Goal: Task Accomplishment & Management: Manage account settings

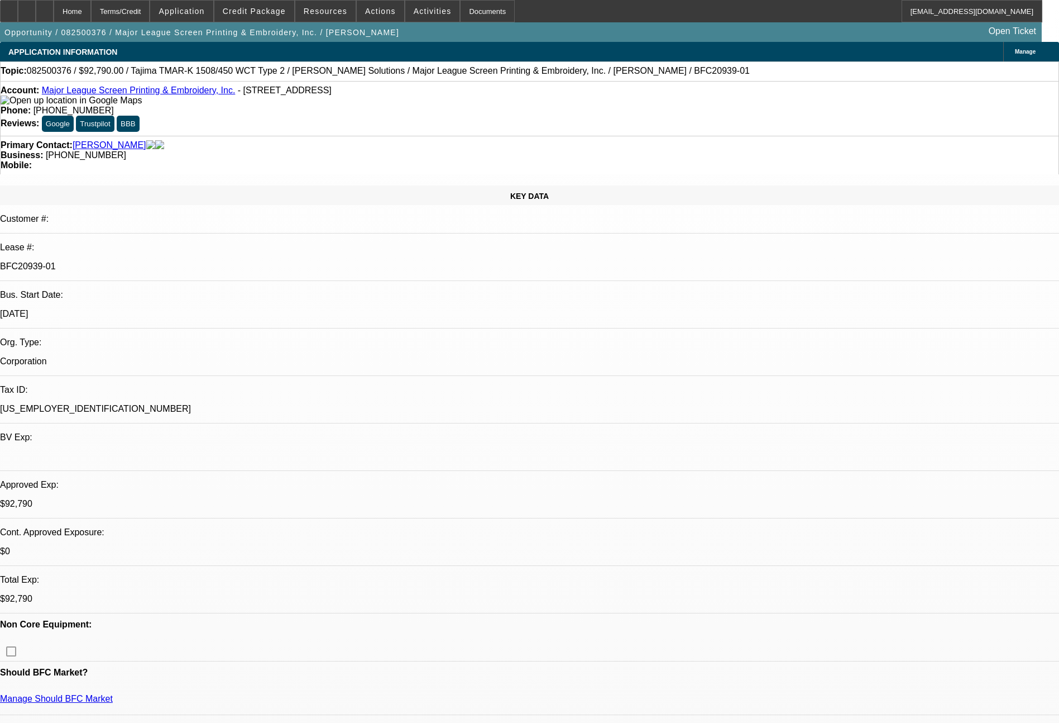
select select "0"
select select "2"
select select "0.1"
select select "4"
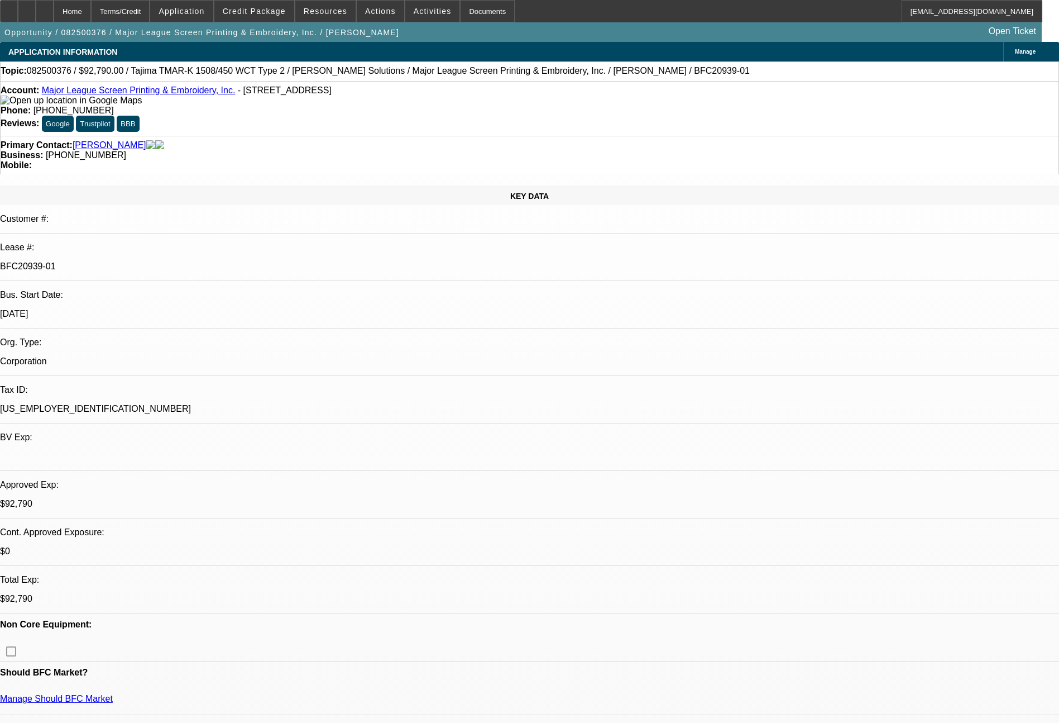
select select "0"
select select "2"
select select "0.1"
select select "4"
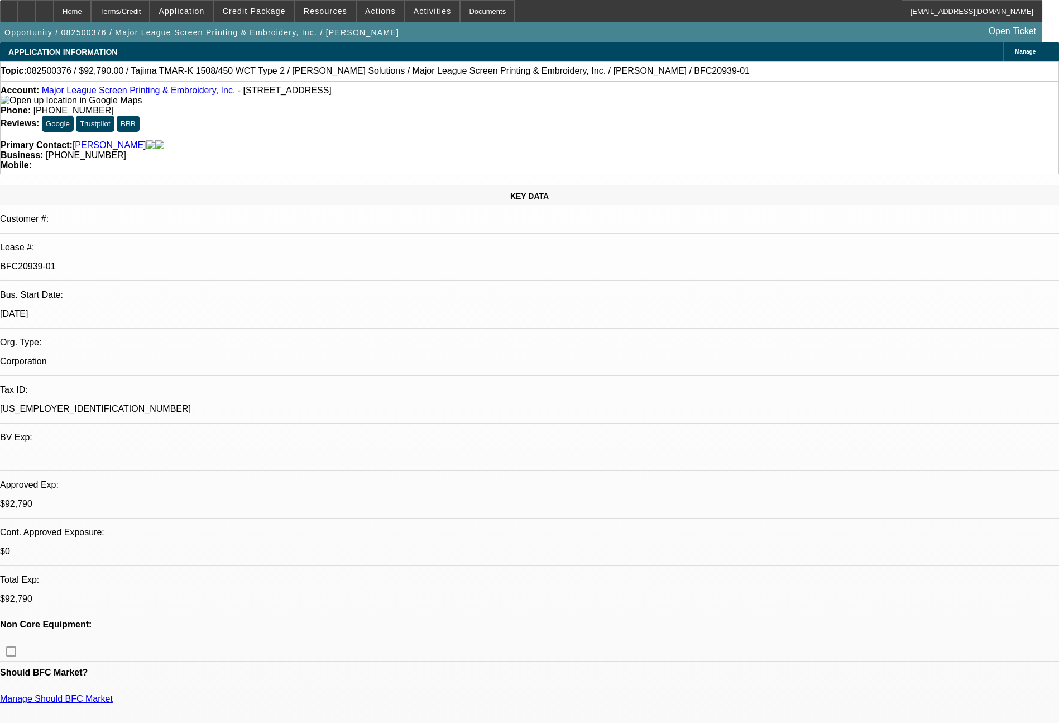
select select "0"
select select "2"
select select "0.1"
select select "4"
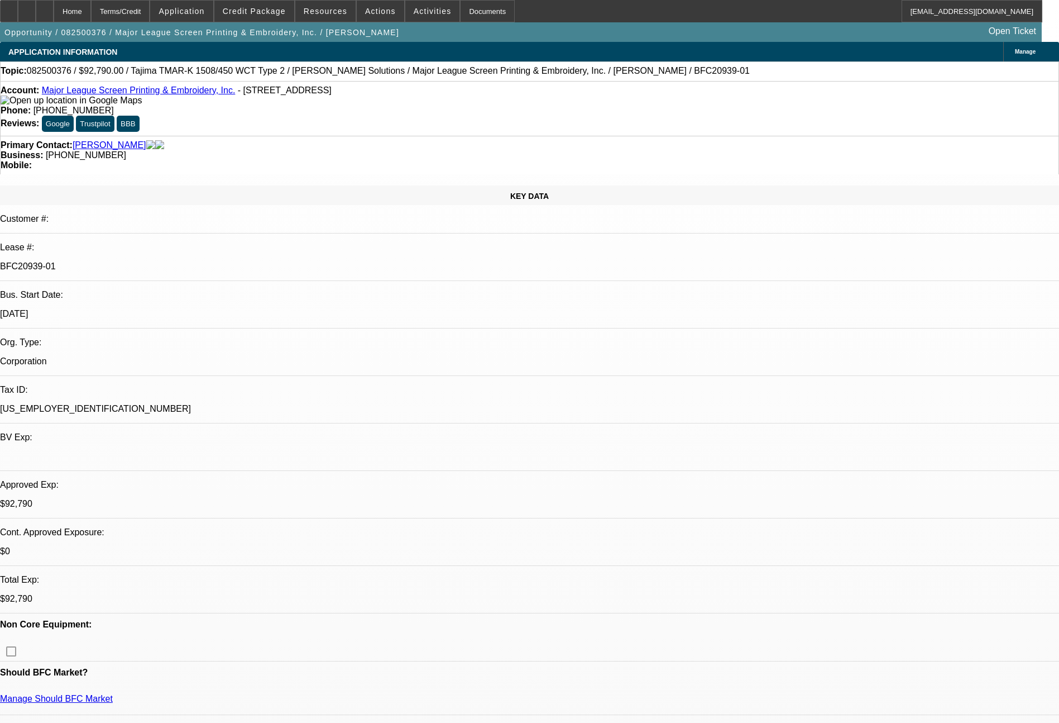
select select "0"
select select "2"
select select "0.1"
select select "4"
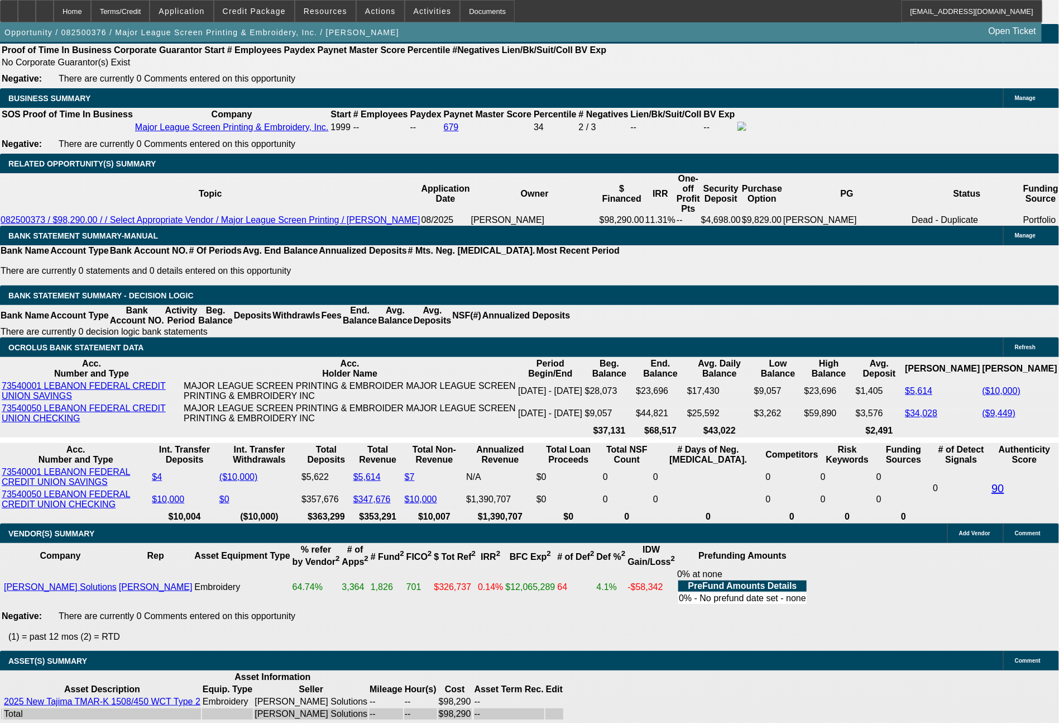
scroll to position [1642, 0]
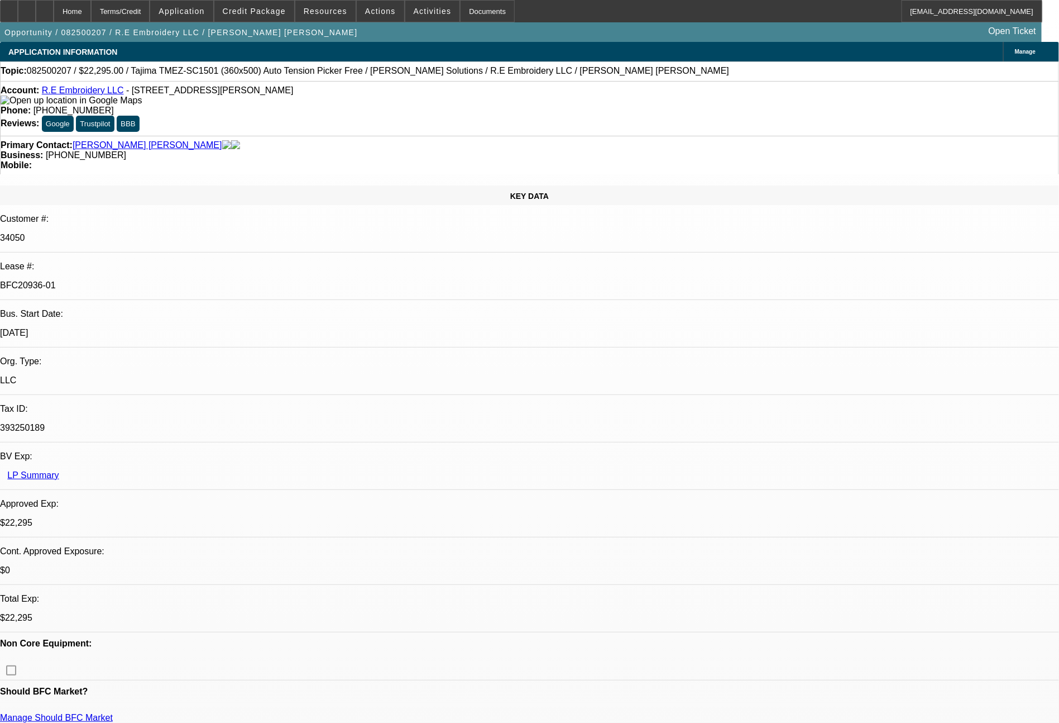
select select "0"
select select "2"
select select "0"
select select "6"
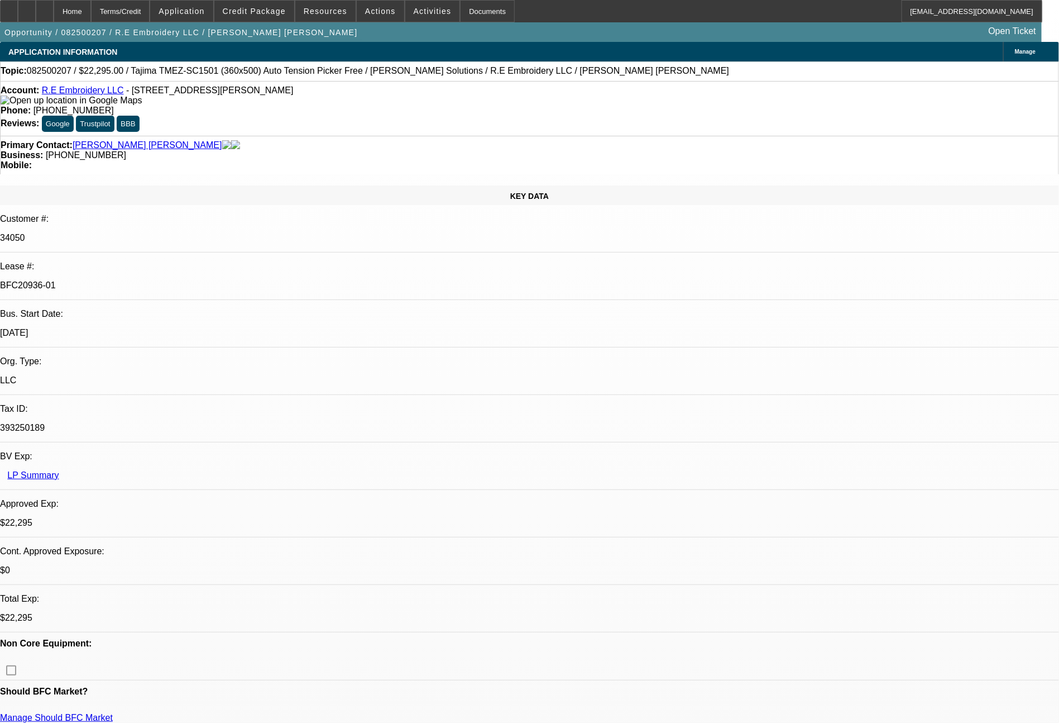
select select "0"
select select "2"
select select "0"
select select "6"
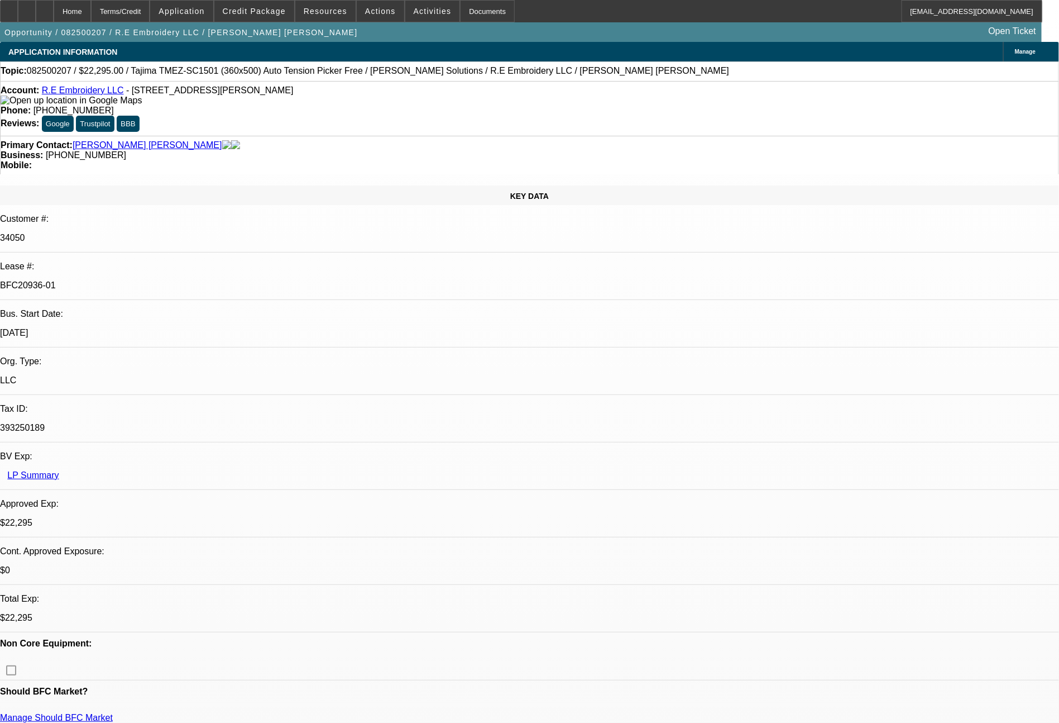
select select "0"
select select "2"
select select "0"
select select "6"
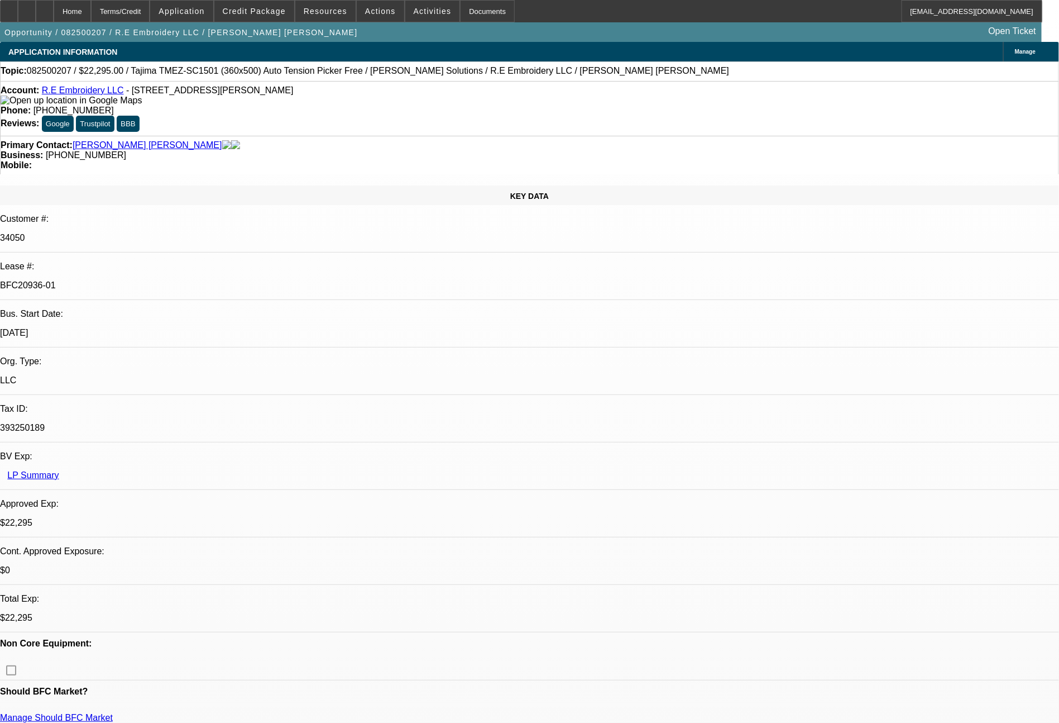
select select "0"
select select "2"
select select "0"
select select "6"
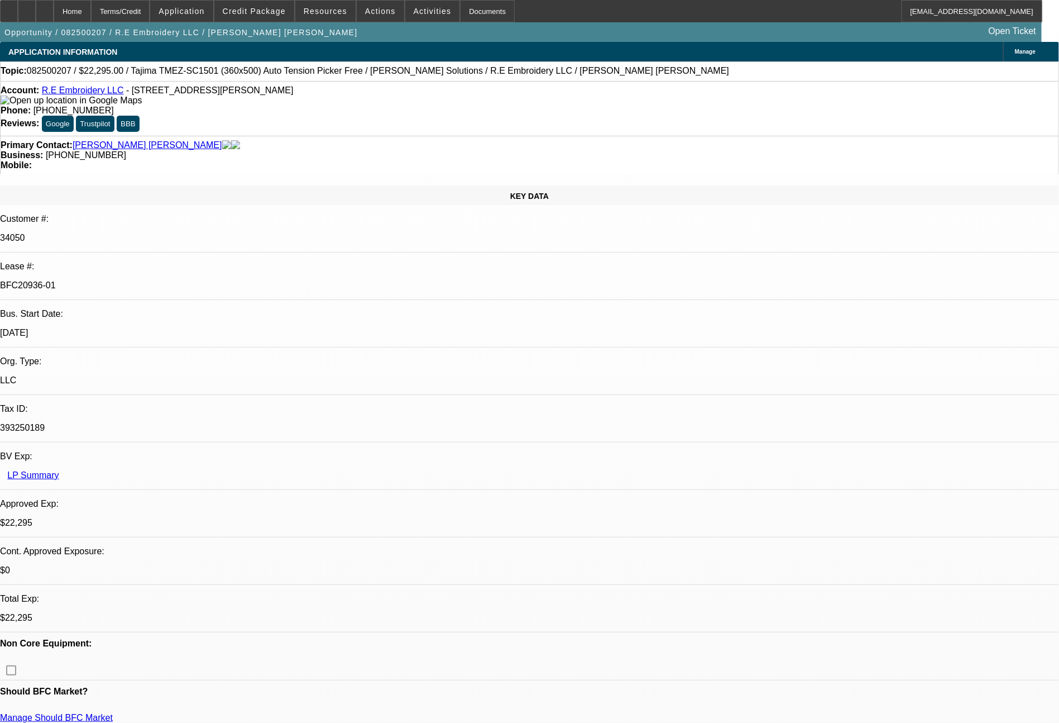
click at [16, 13] on div at bounding box center [9, 11] width 18 height 22
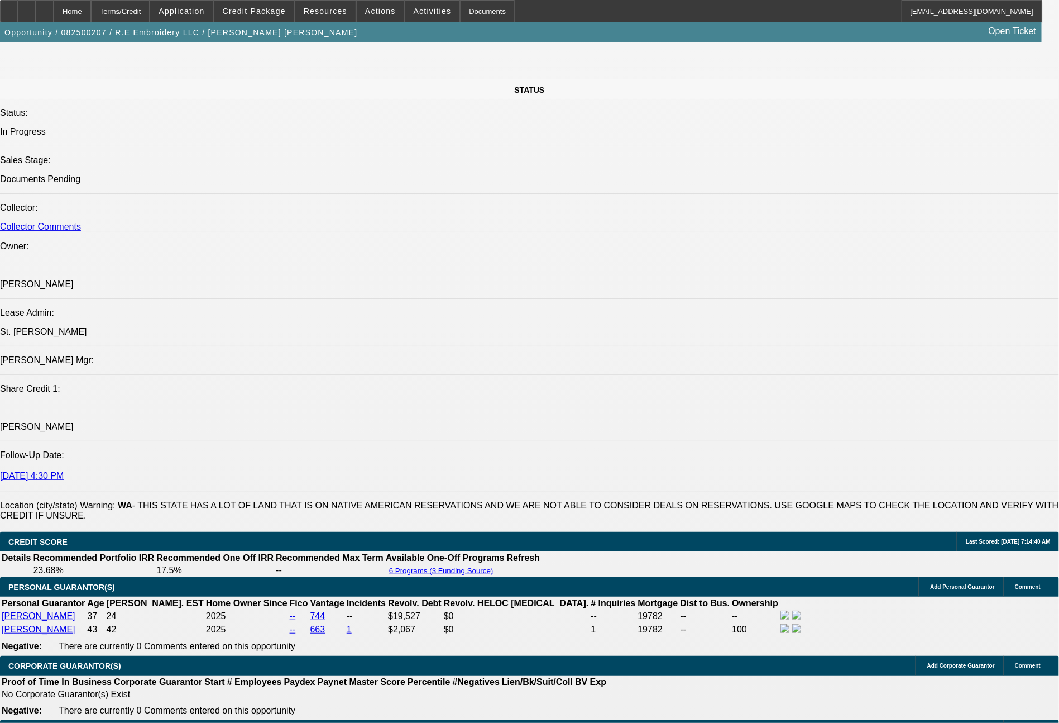
scroll to position [1897, 0]
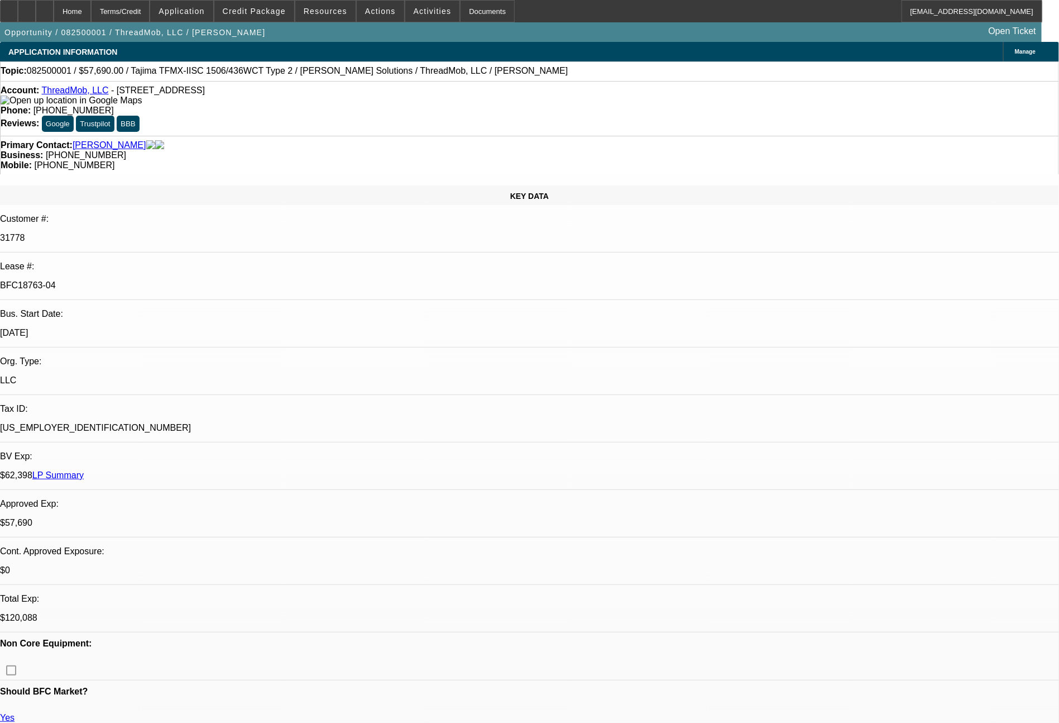
select select "0"
select select "2"
select select "0"
select select "6"
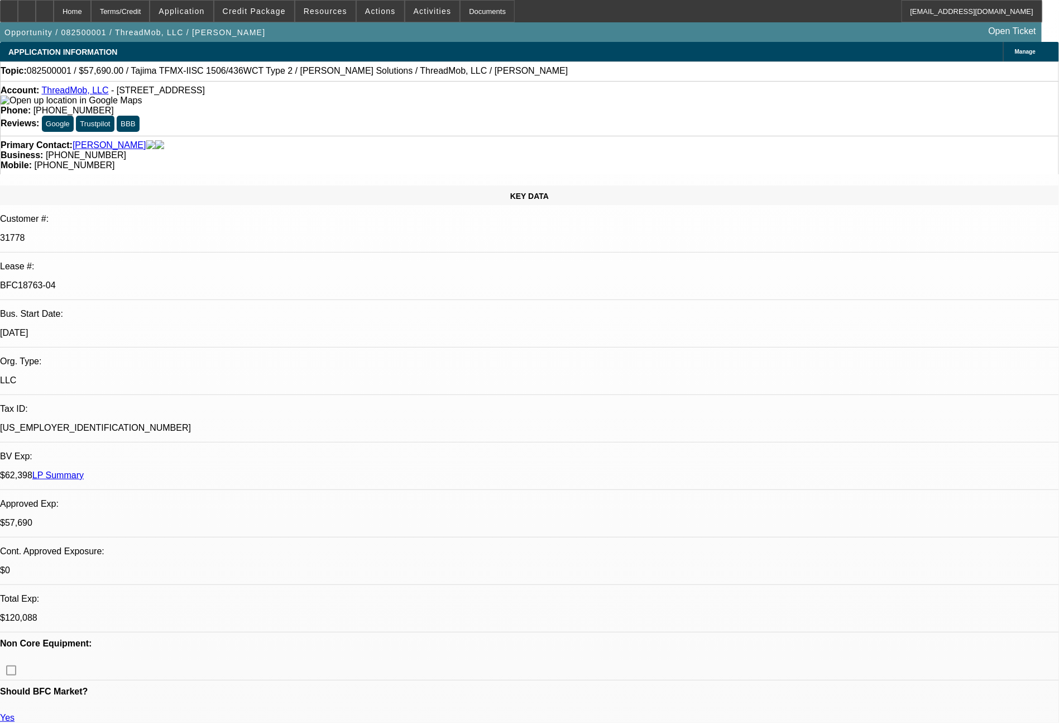
select select "0"
select select "2"
select select "0"
select select "6"
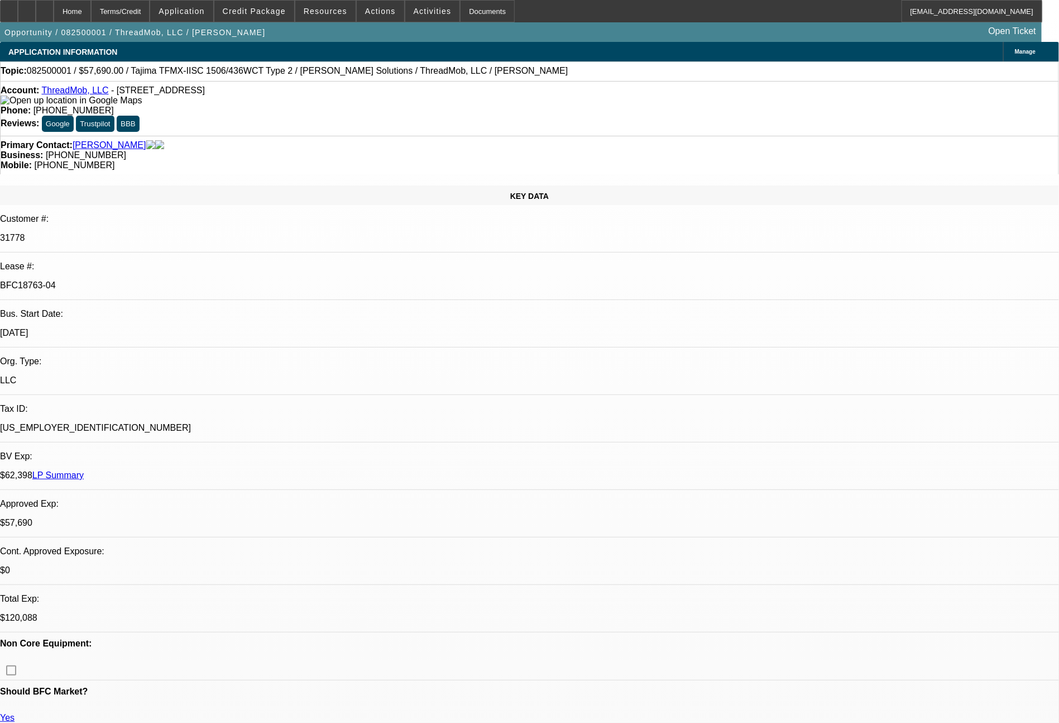
select select "0"
select select "2"
select select "0"
select select "6"
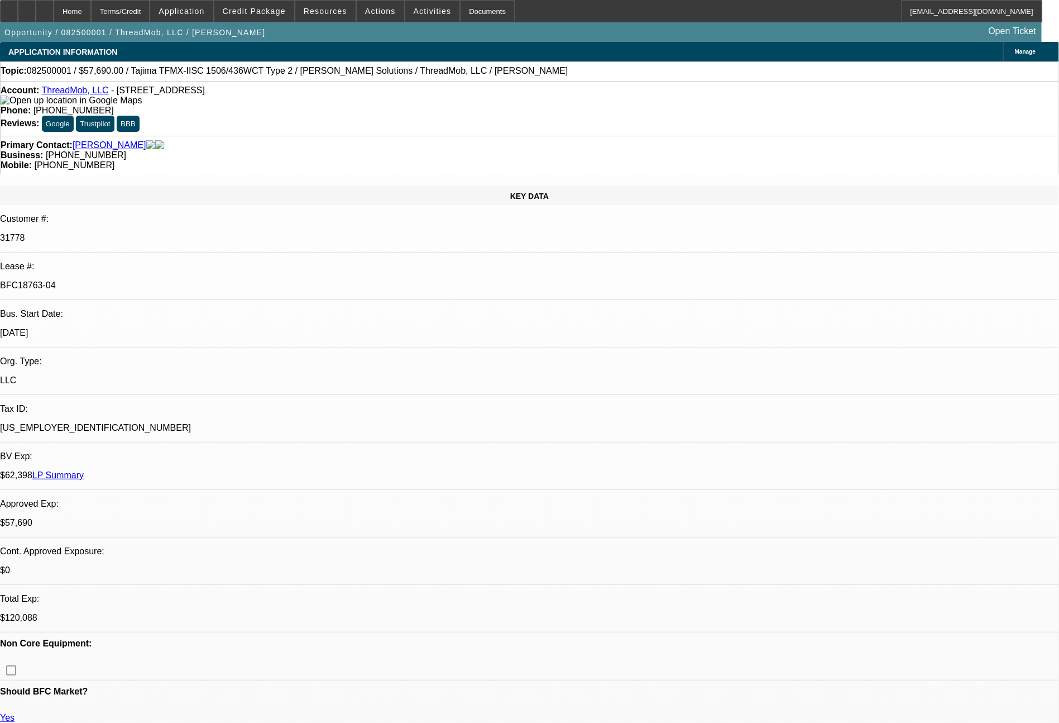
select select "0"
select select "2"
select select "0"
select select "6"
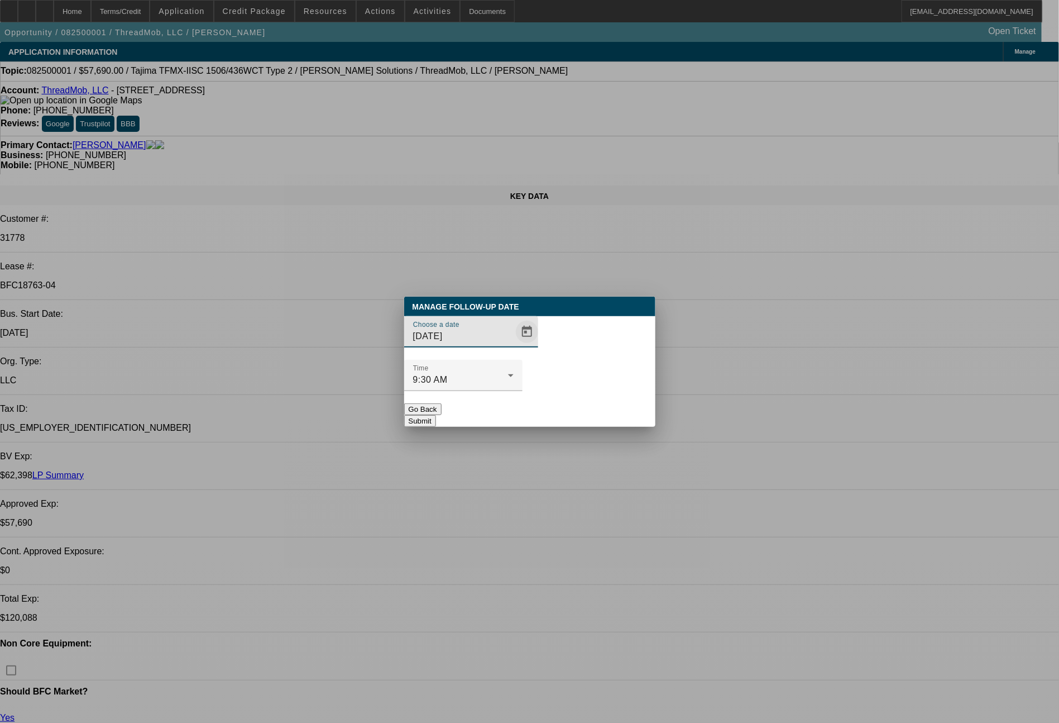
click at [514, 345] on span "Open calendar" at bounding box center [527, 331] width 27 height 27
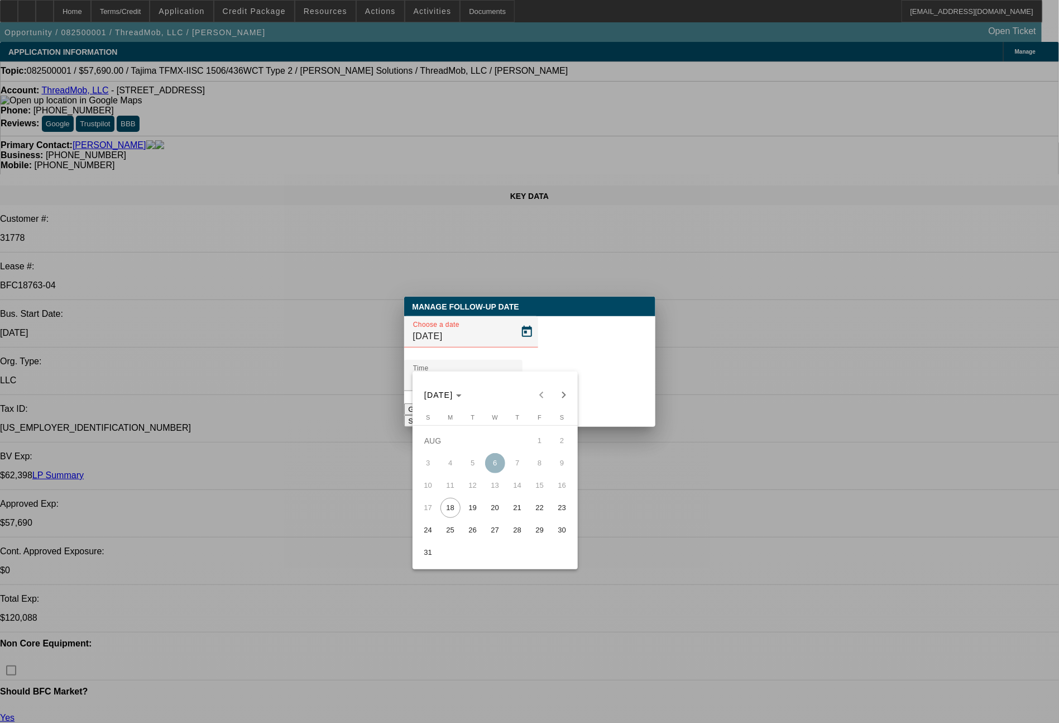
click at [449, 510] on span "18" at bounding box center [451, 507] width 20 height 20
type input "8/18/2025"
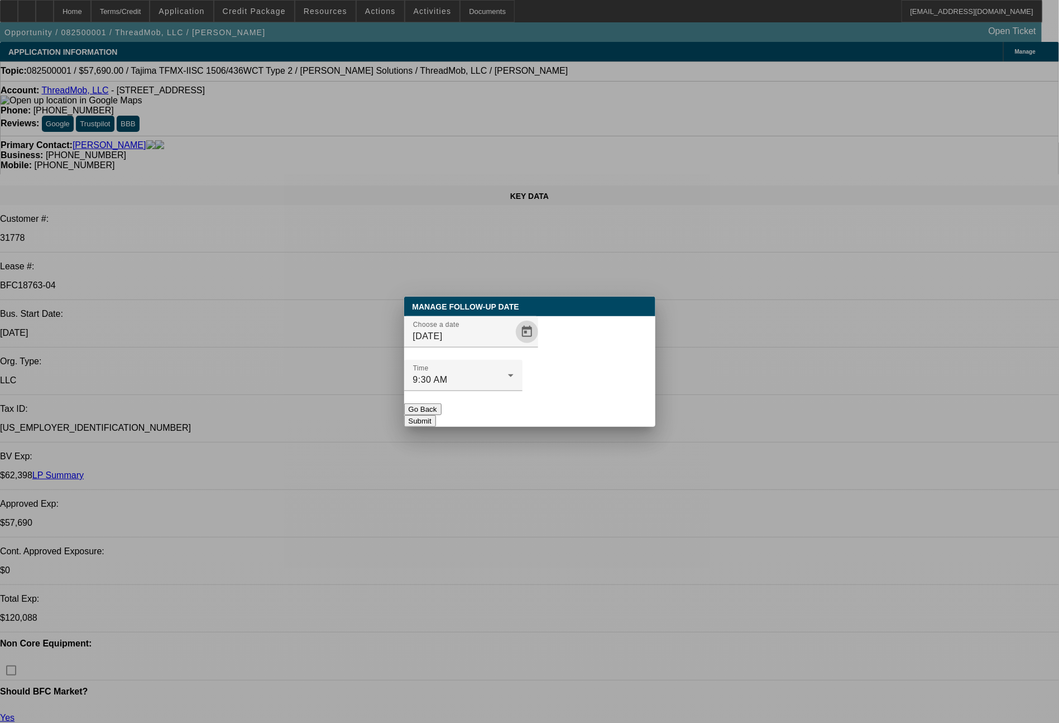
click at [436, 415] on button "Submit" at bounding box center [420, 421] width 32 height 12
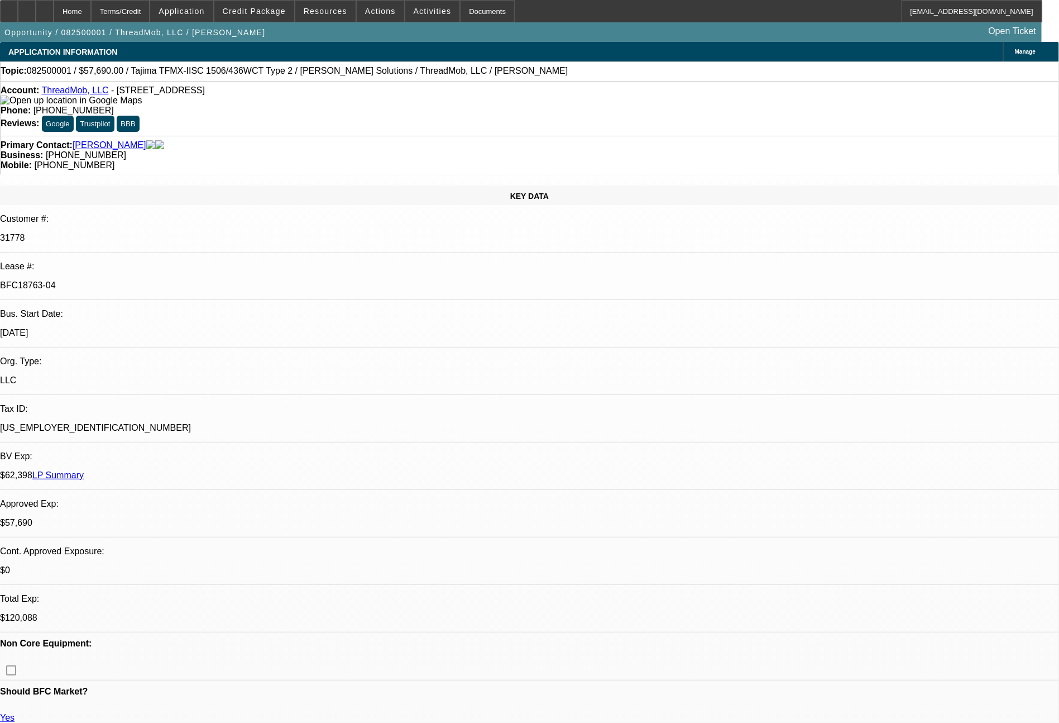
scroll to position [603, 0]
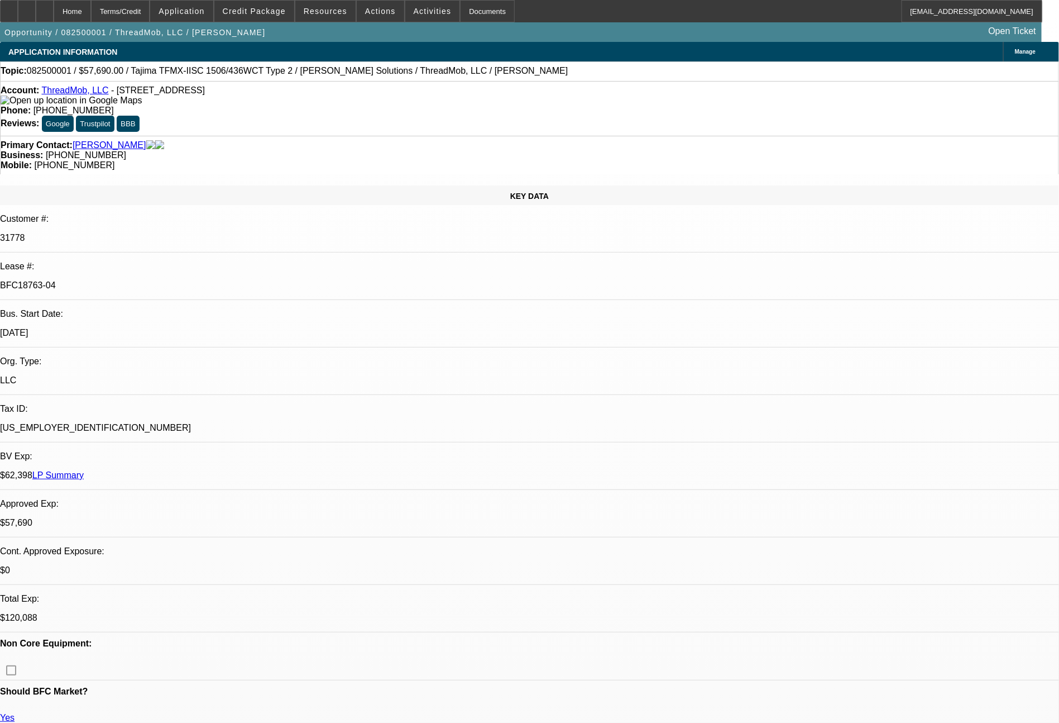
scroll to position [49, 0]
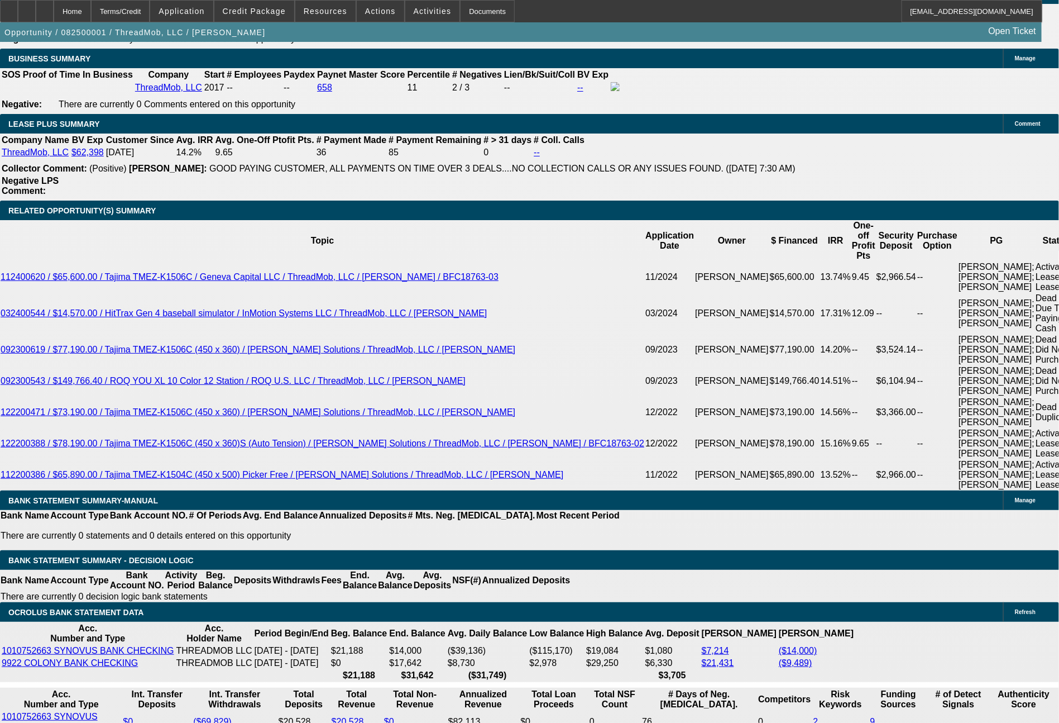
scroll to position [1920, 0]
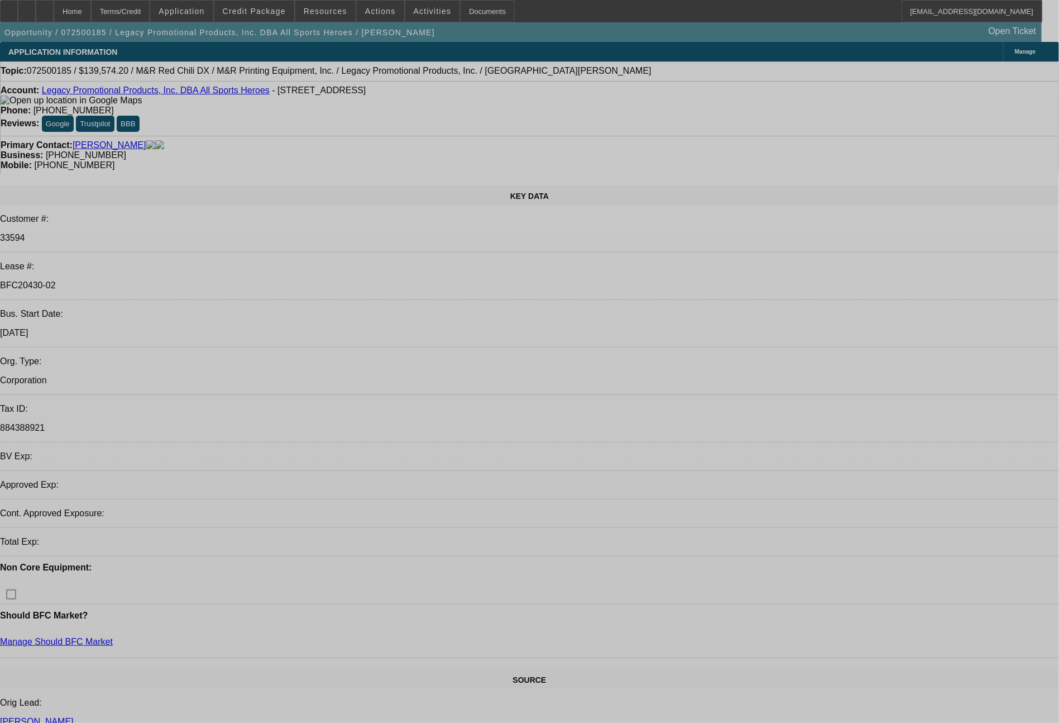
select select "0.2"
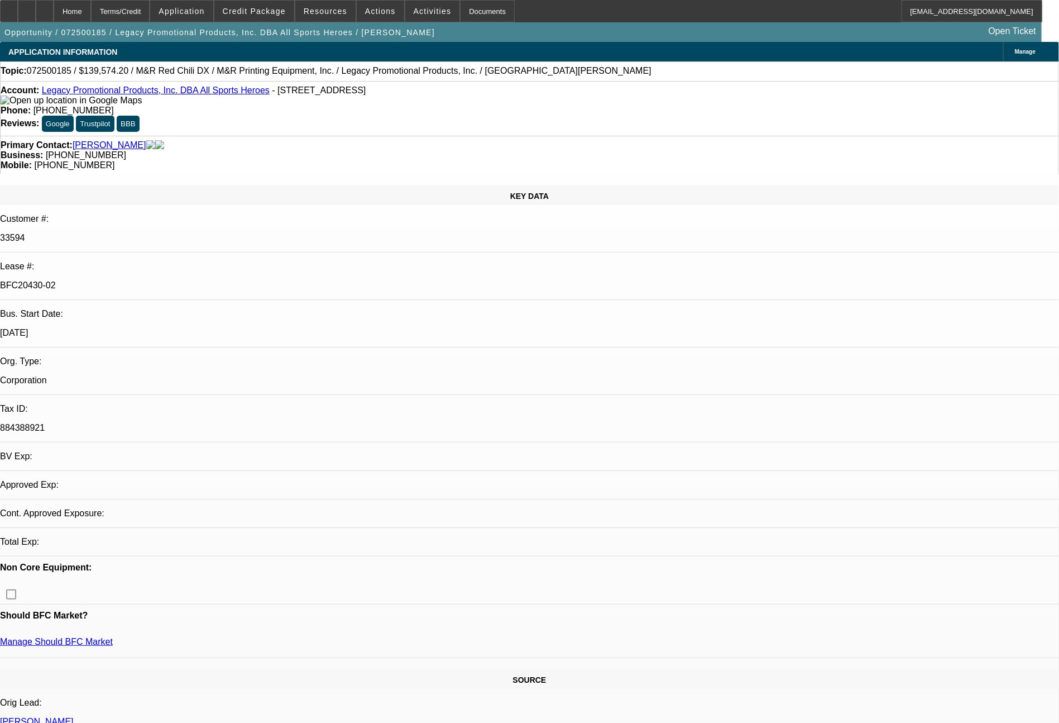
select select "2"
select select "0"
select select "6"
select select "0"
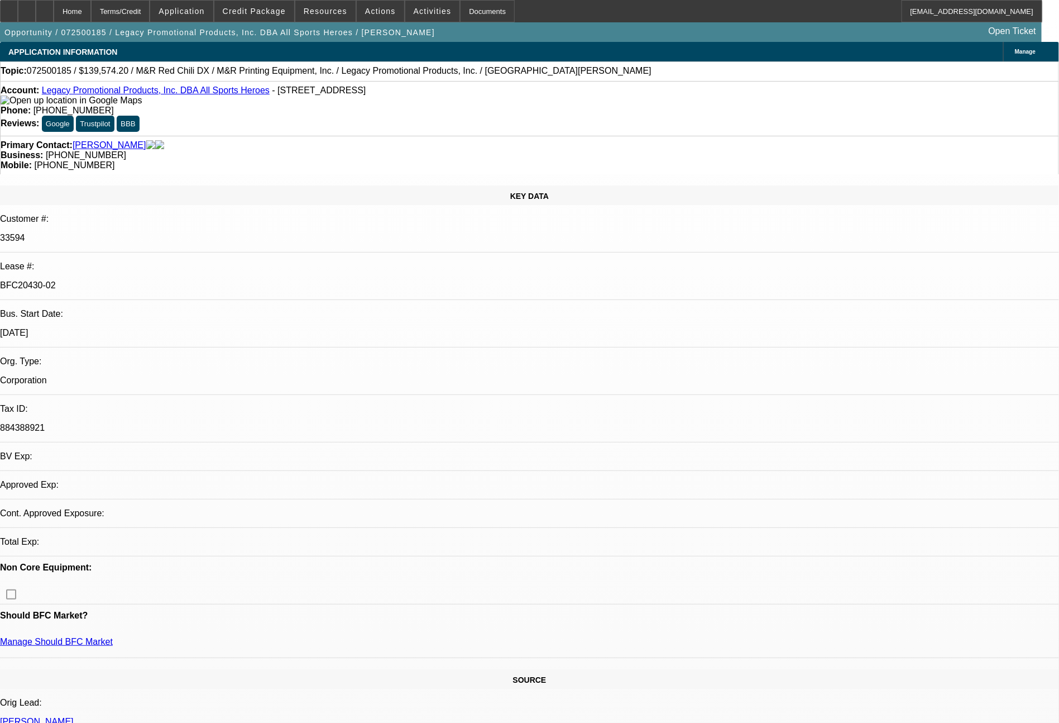
select select "2"
select select "0"
select select "6"
select select "0"
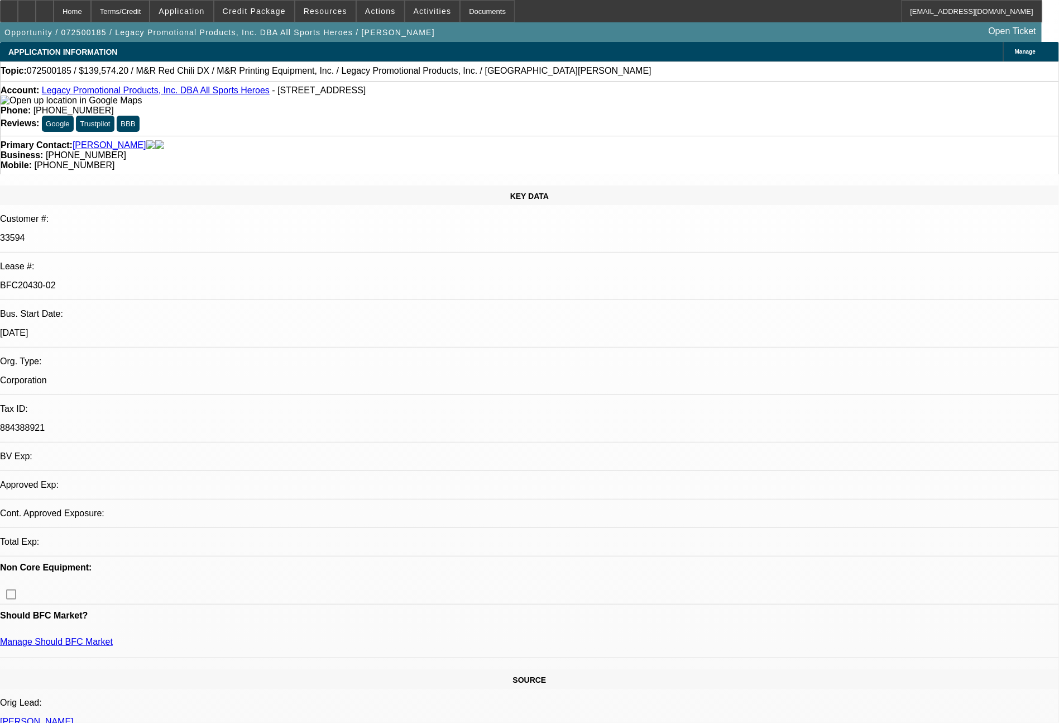
select select "2"
select select "0"
select select "6"
select select "0"
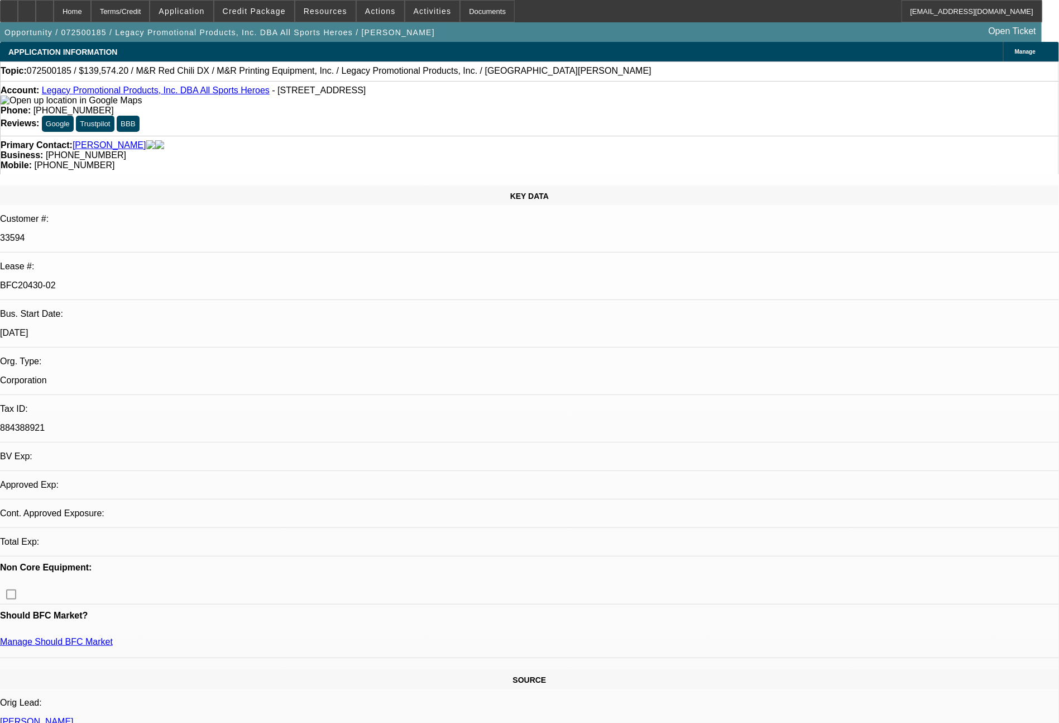
select select "2"
select select "0"
select select "6"
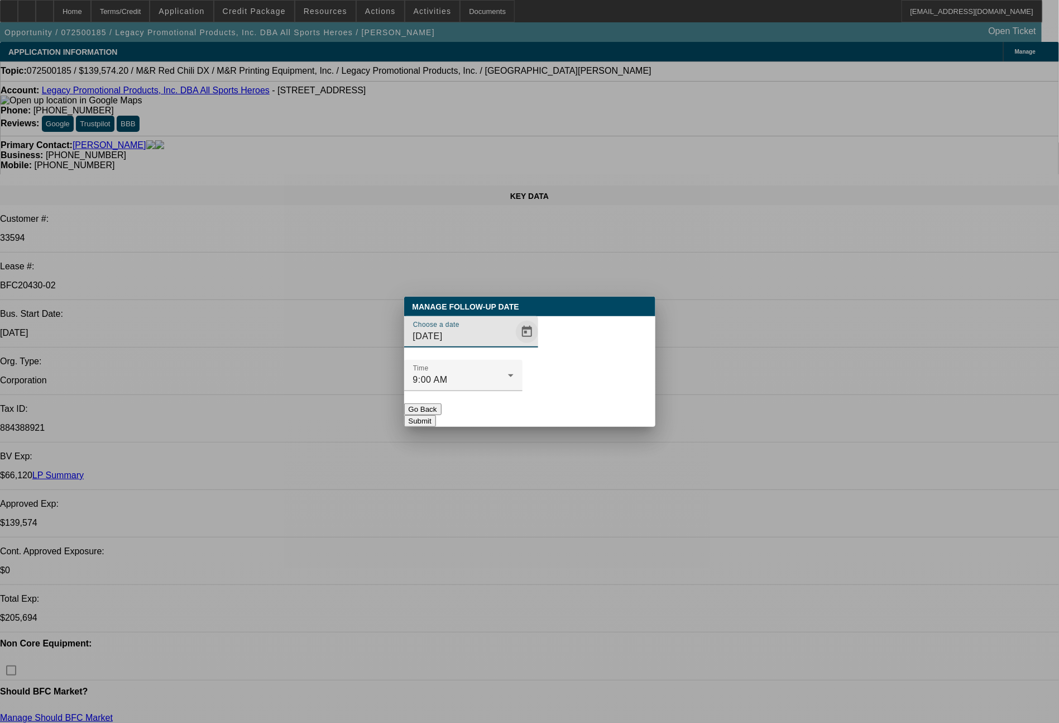
click at [514, 345] on span "Open calendar" at bounding box center [527, 331] width 27 height 27
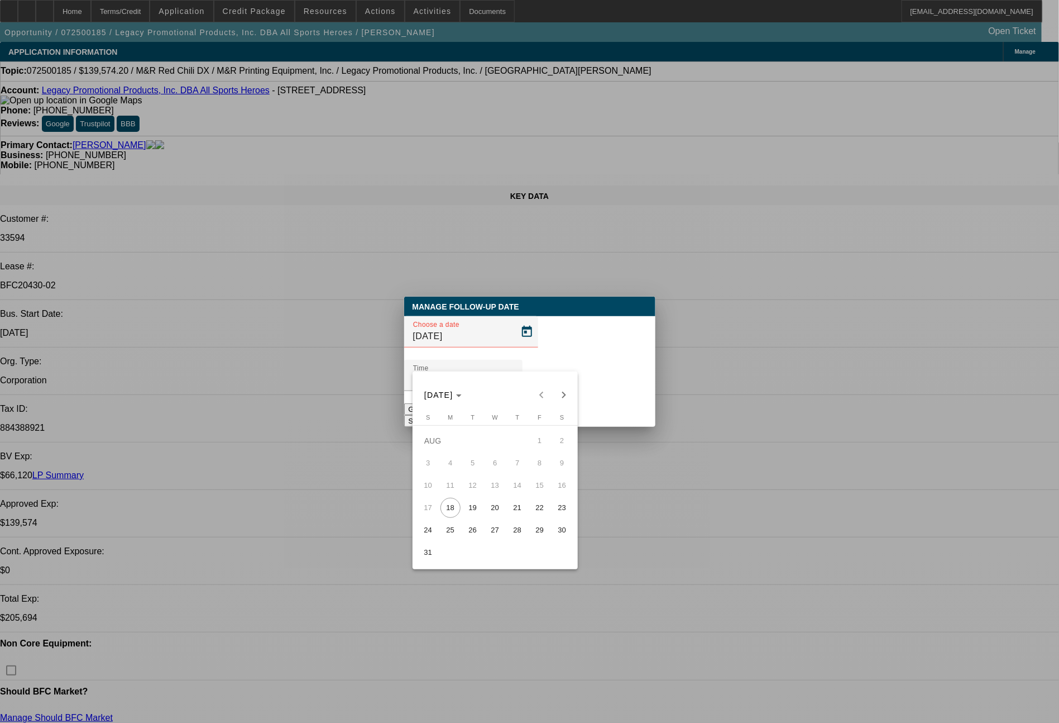
click at [451, 510] on span "18" at bounding box center [451, 507] width 20 height 20
type input "8/18/2025"
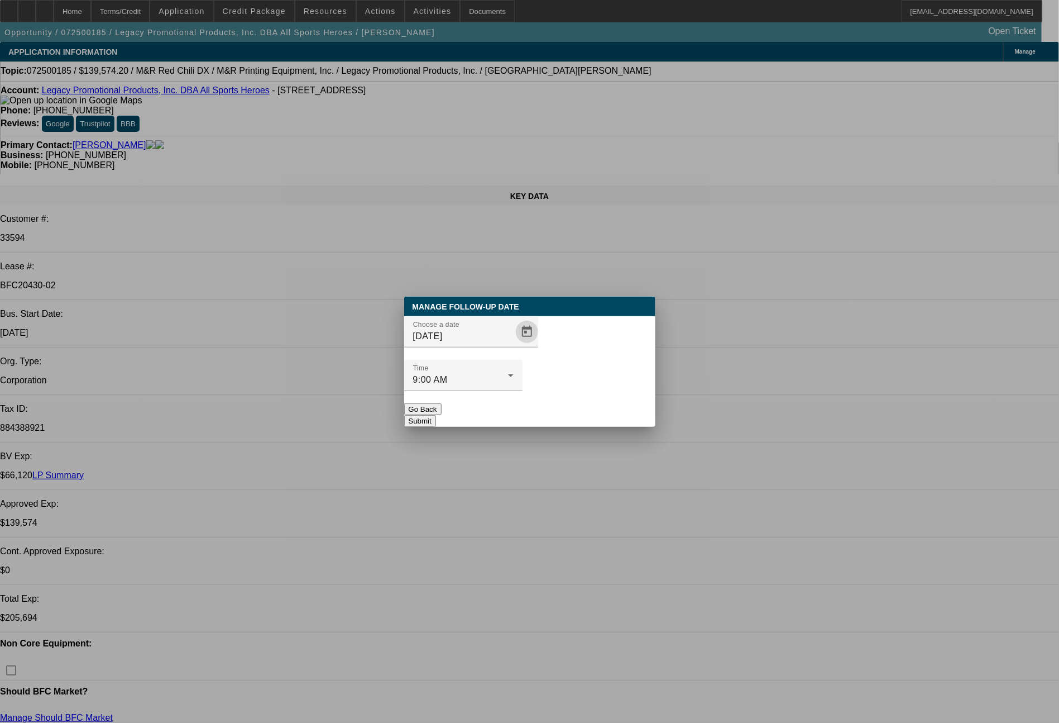
click at [436, 415] on button "Submit" at bounding box center [420, 421] width 32 height 12
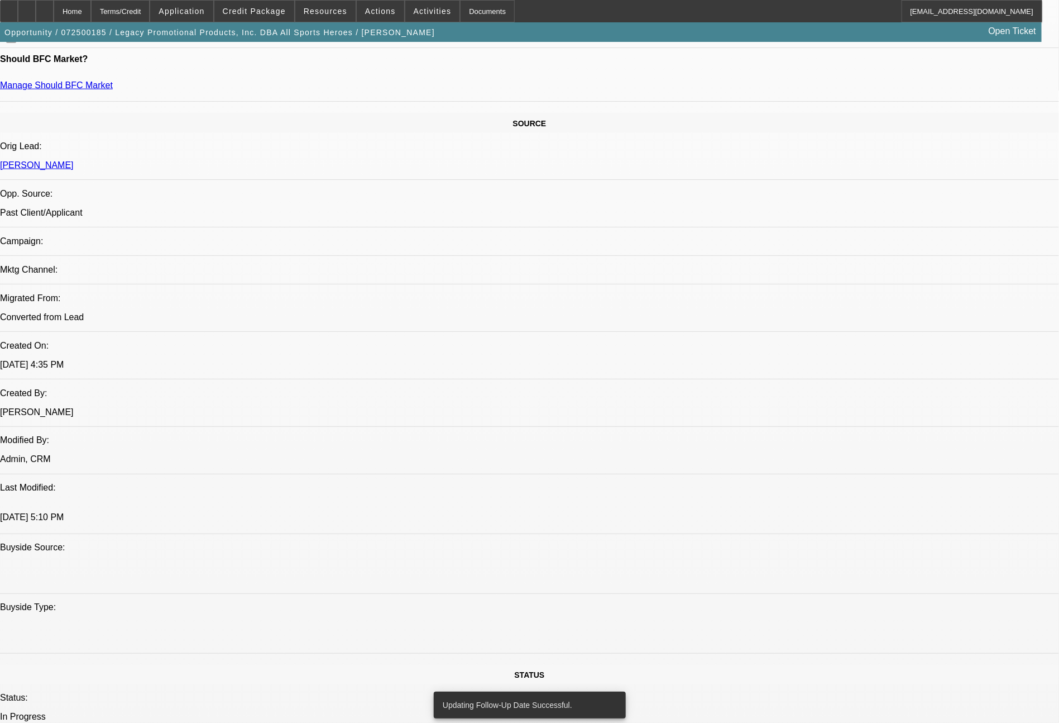
scroll to position [1265, 0]
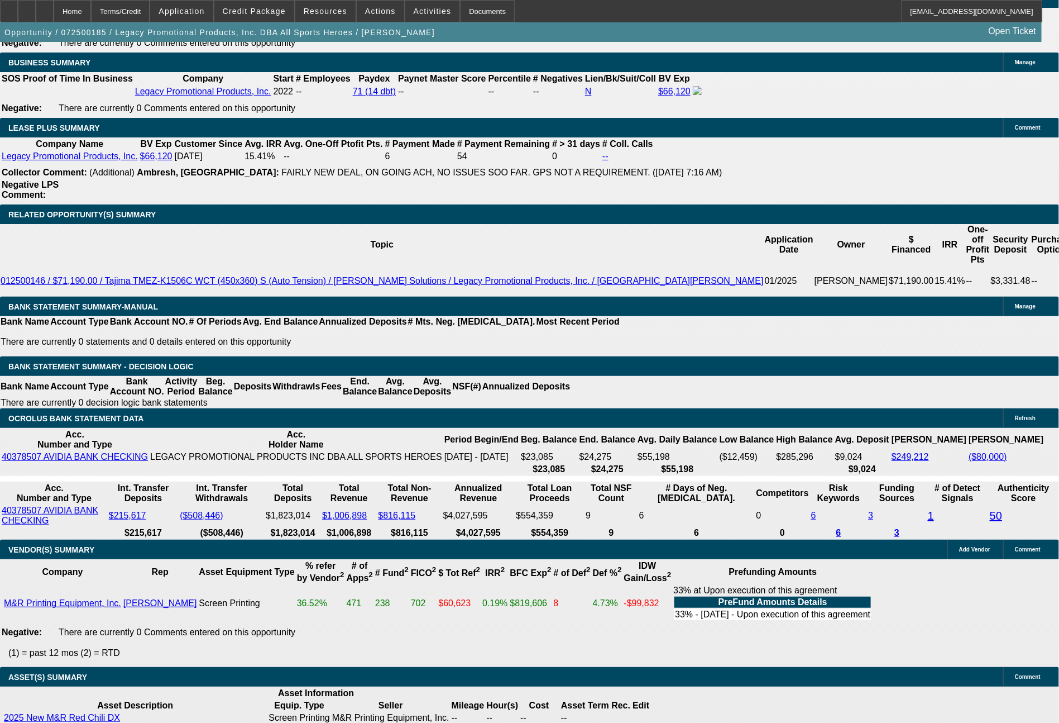
scroll to position [1900, 0]
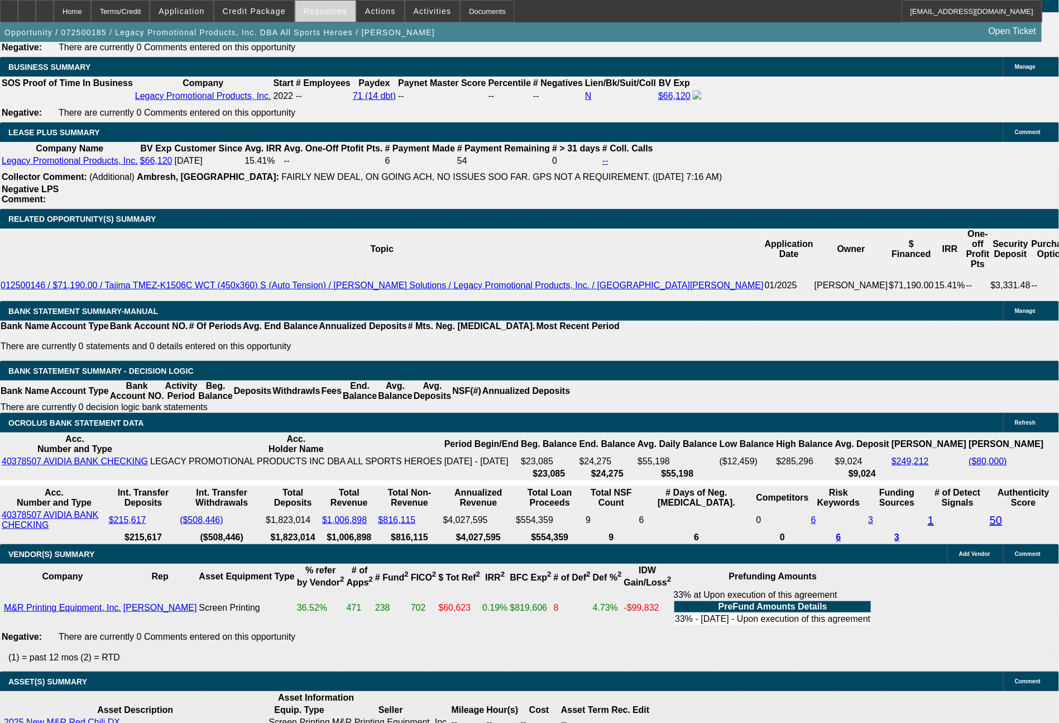
click at [317, 5] on span at bounding box center [325, 11] width 60 height 27
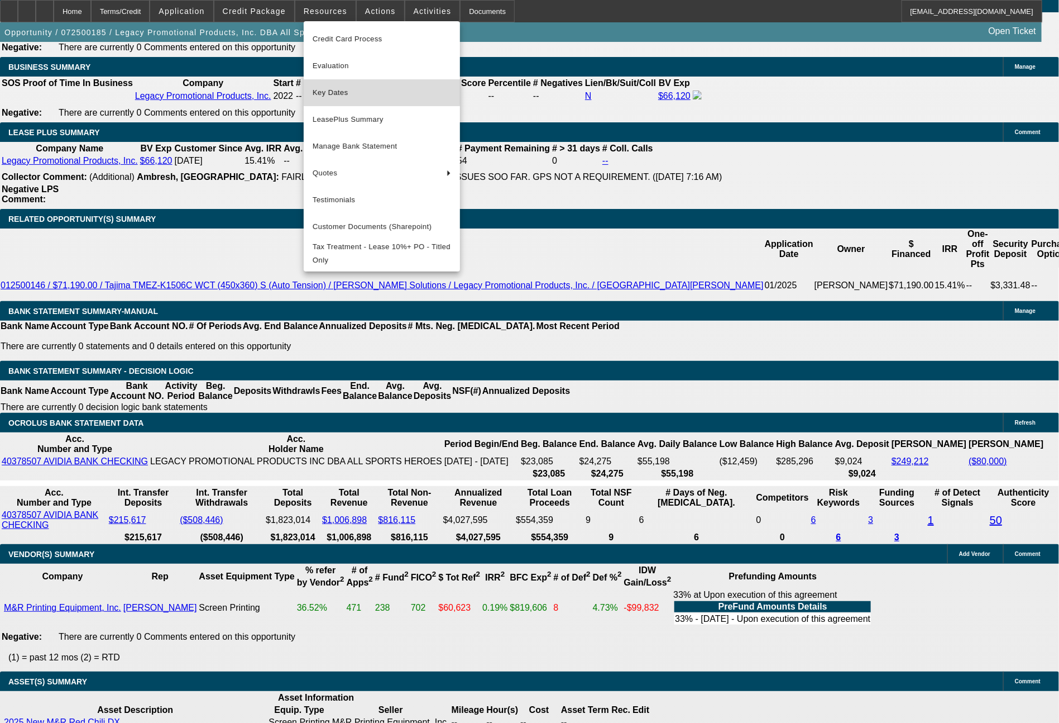
click at [347, 89] on span "Key Dates" at bounding box center [382, 92] width 138 height 13
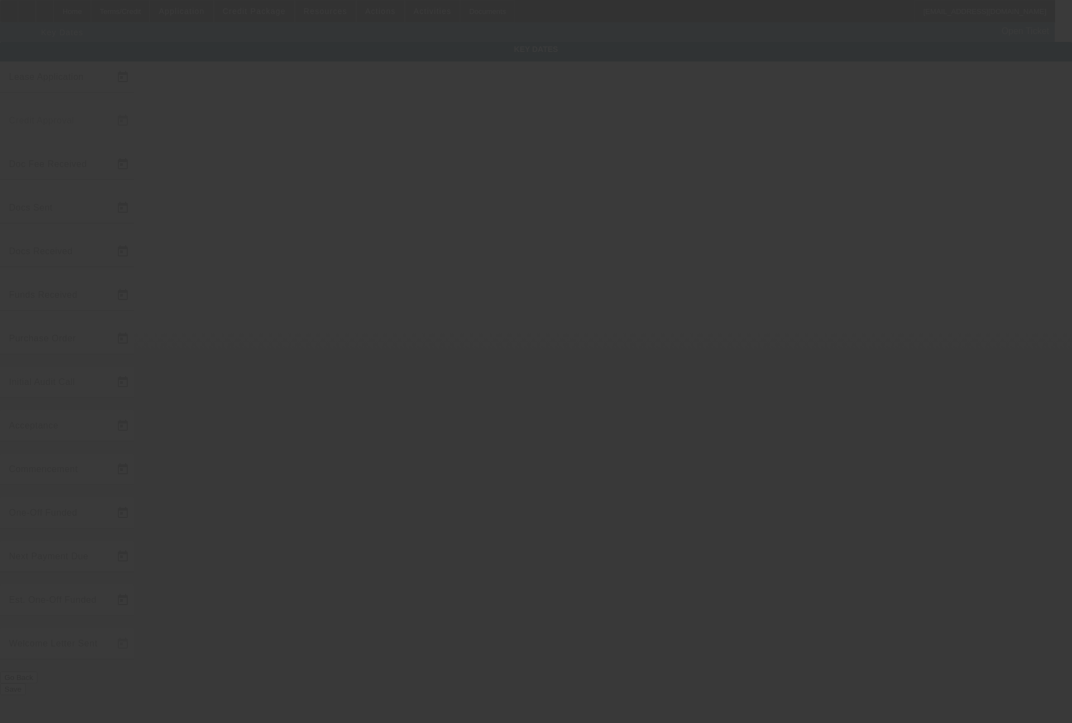
type input "7/9/2025"
type input "7/10/2025"
type input "7/16/2025"
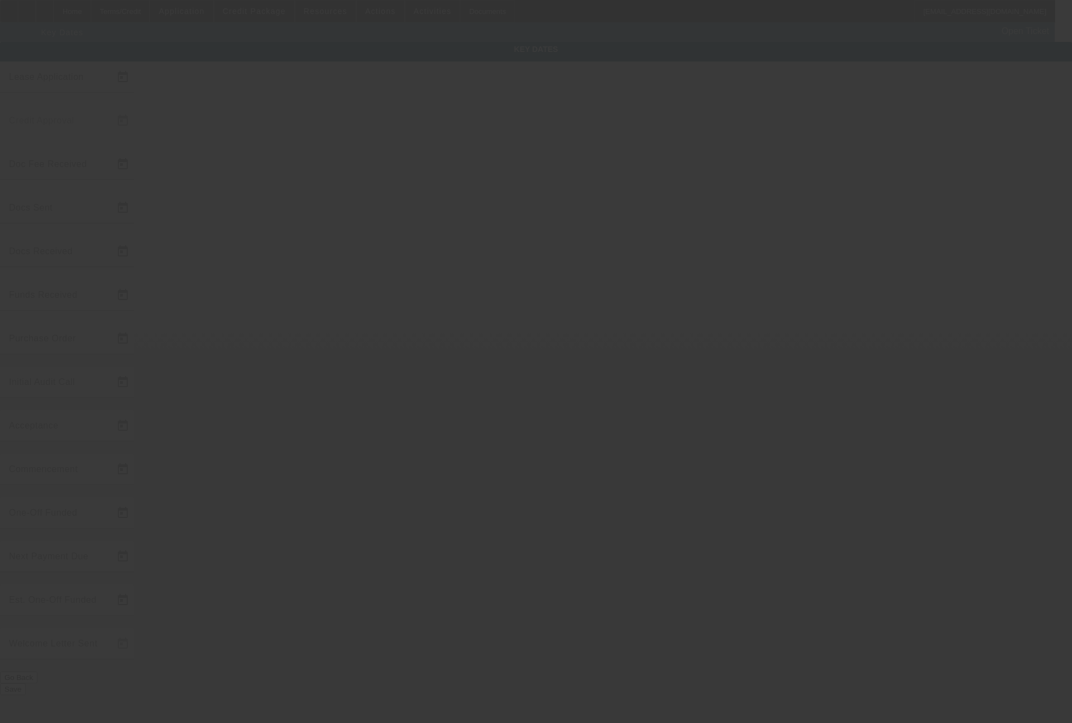
type input "7/16/2025"
type input "8/15/2025"
type input "9/1/2025"
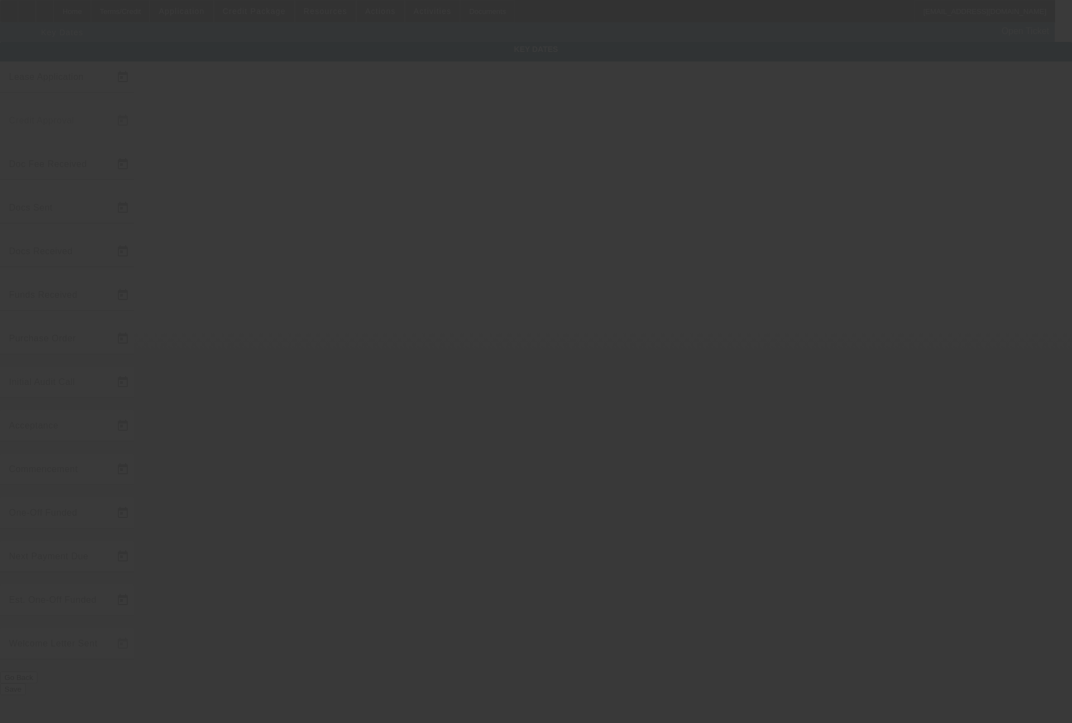
type input "10/1/2025"
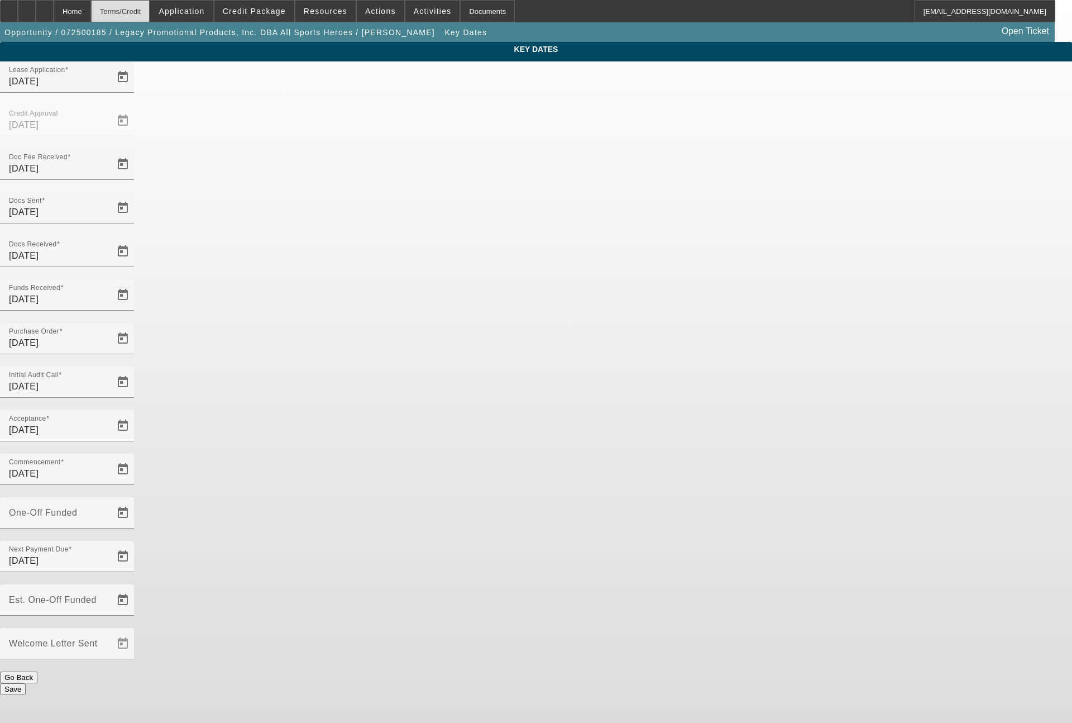
click at [150, 7] on div "Terms/Credit" at bounding box center [120, 11] width 59 height 22
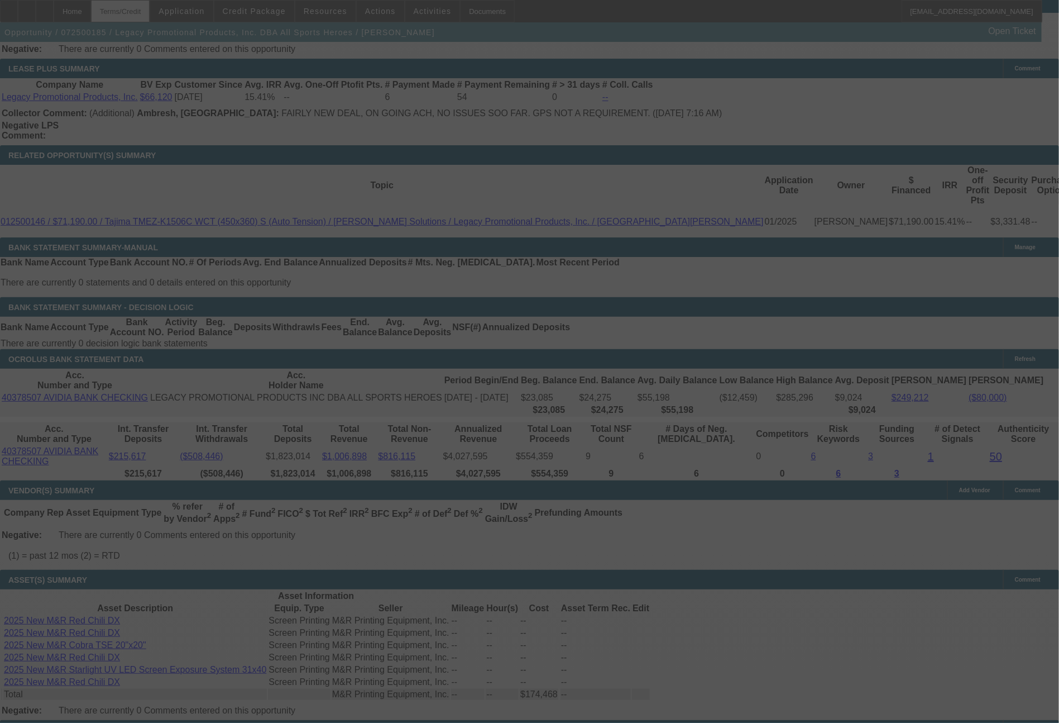
scroll to position [2000, 0]
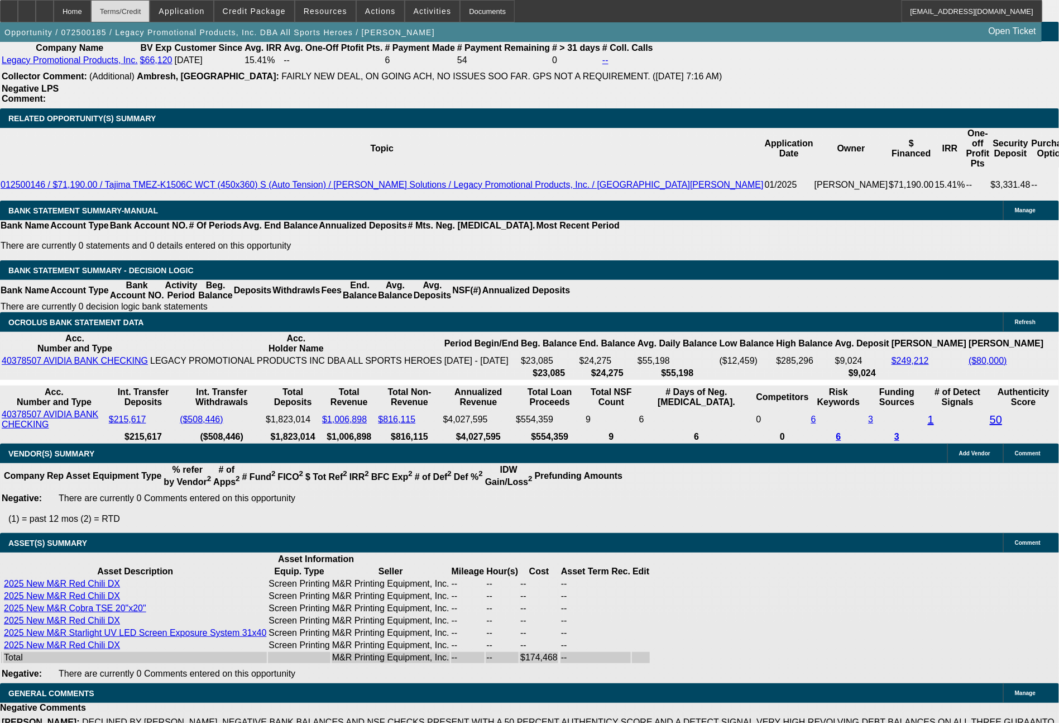
select select "0.2"
select select "2"
select select "0"
select select "6"
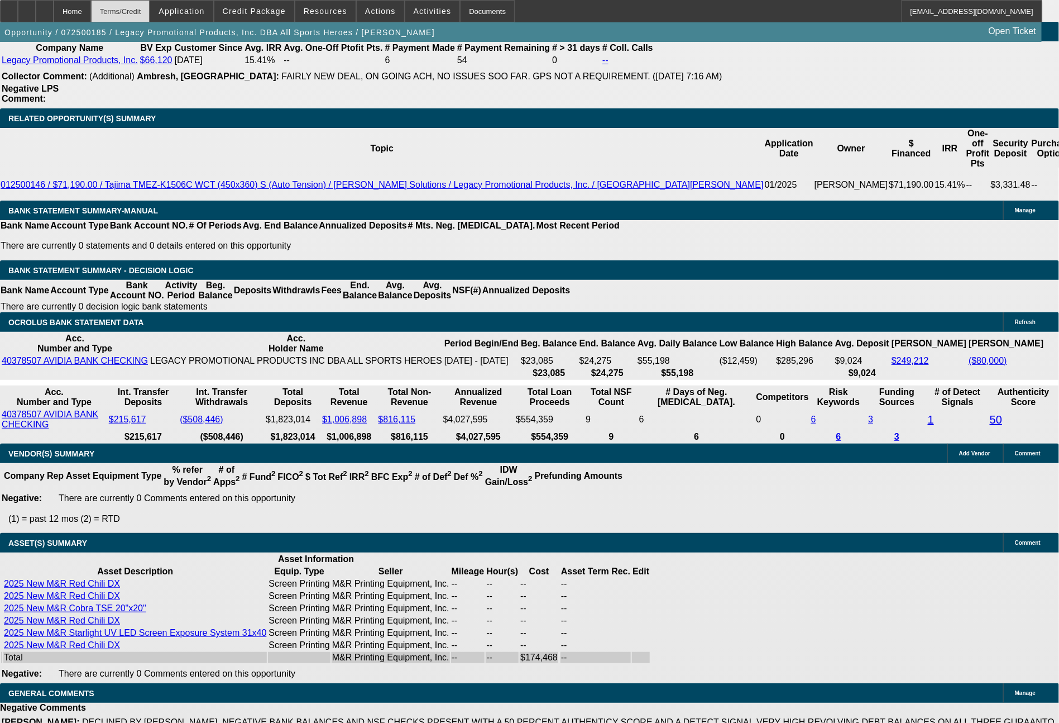
select select "0"
select select "2"
select select "0"
select select "6"
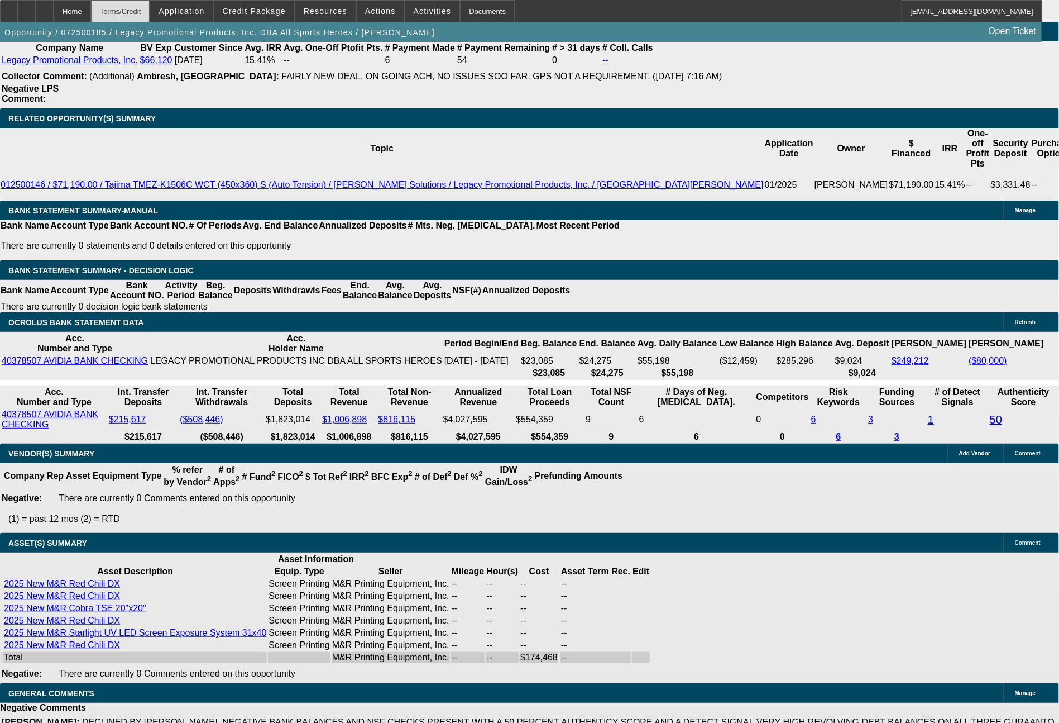
select select "0"
select select "2"
select select "0"
select select "6"
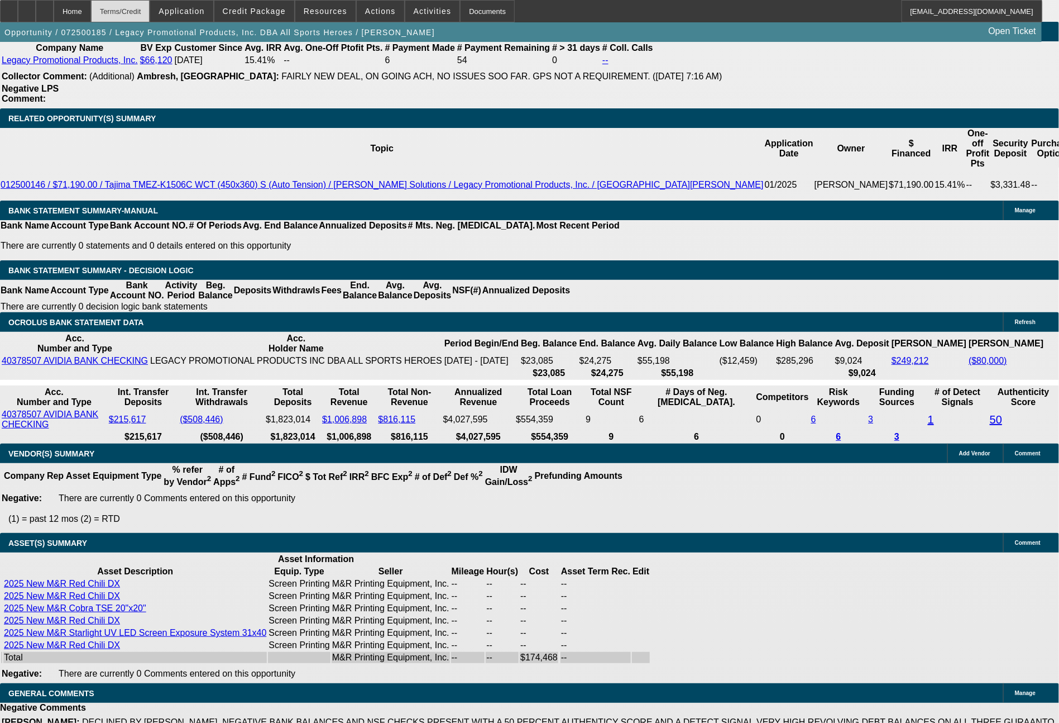
select select "0"
select select "2"
select select "0"
select select "6"
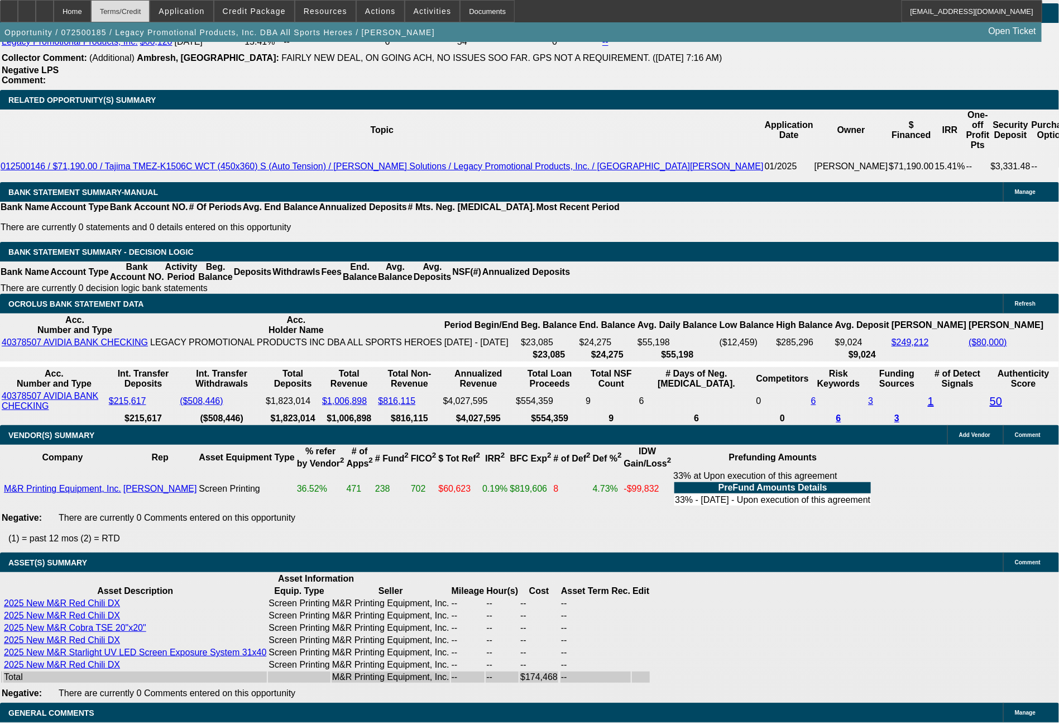
scroll to position [1950, 0]
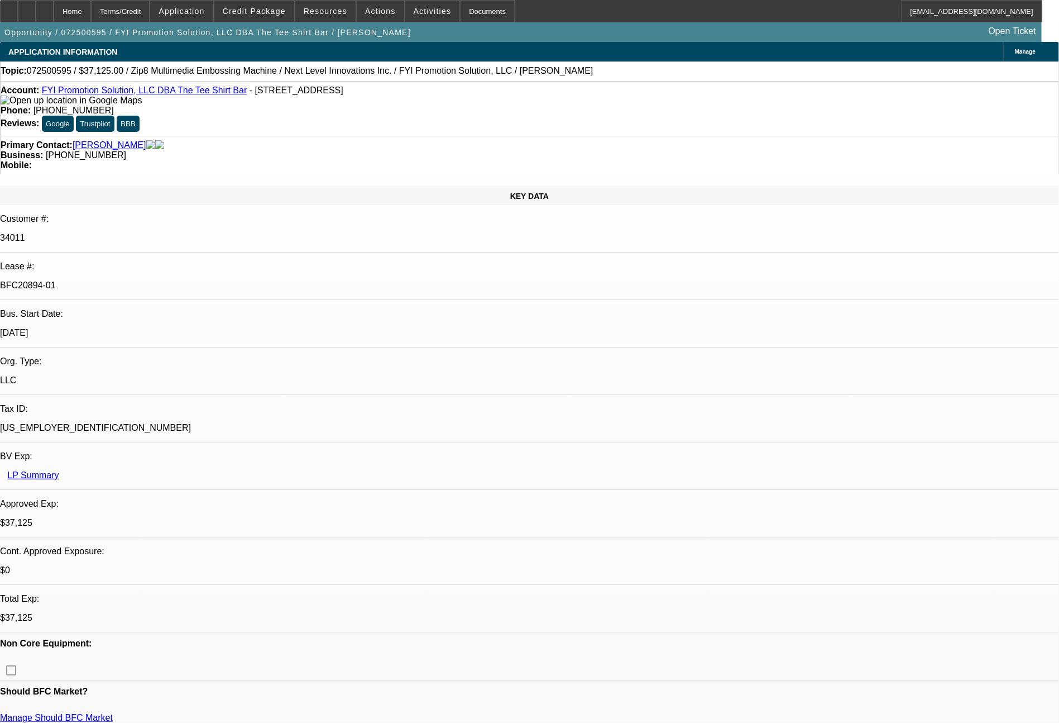
select select "0"
select select "6"
select select "0"
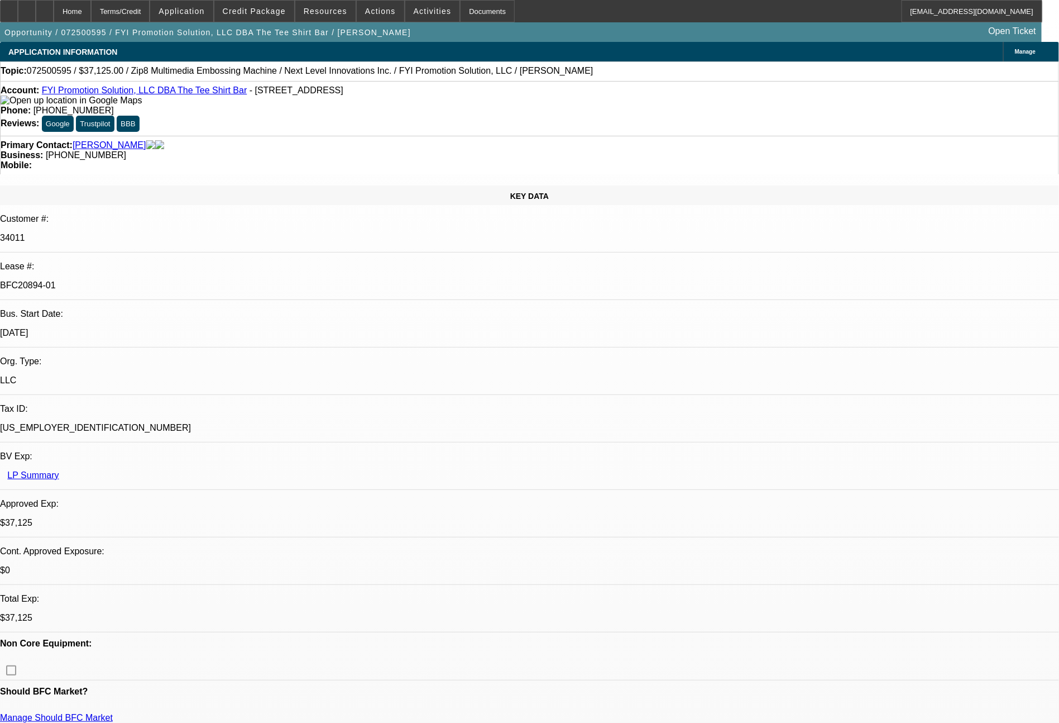
select select "0"
select select "6"
select select "0"
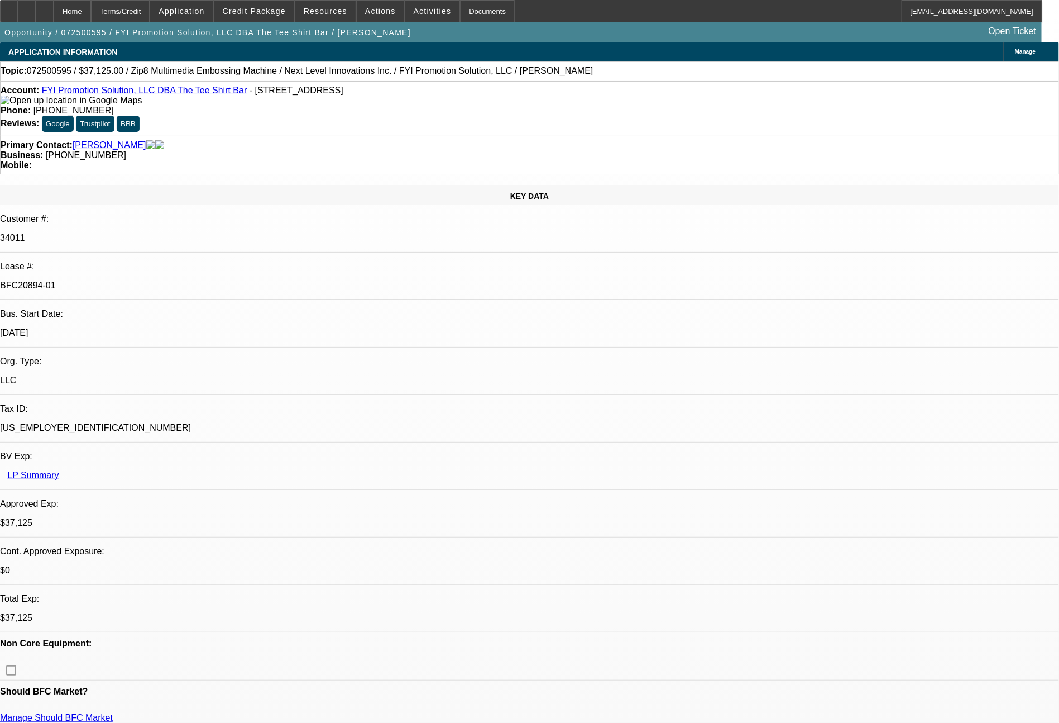
select select "0"
select select "6"
select select "0"
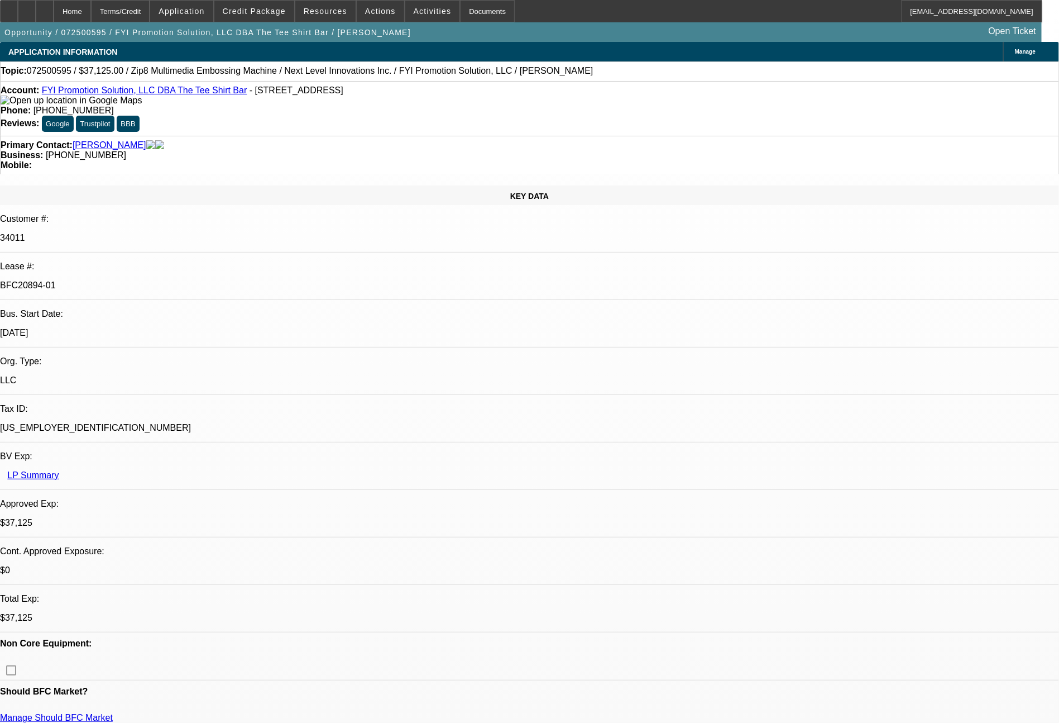
select select "6"
